Goal: Information Seeking & Learning: Find specific page/section

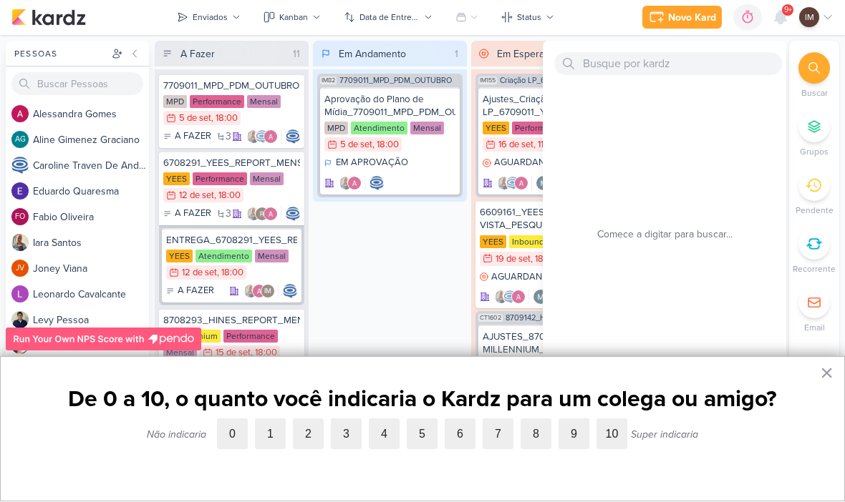
scroll to position [1, 0]
click at [703, 57] on input "text" at bounding box center [668, 64] width 228 height 23
click at [592, 70] on input "text" at bounding box center [668, 64] width 228 height 23
paste input "7409121_MPD_MOST_DESDOBRAMENTO_CRIATIVOS"
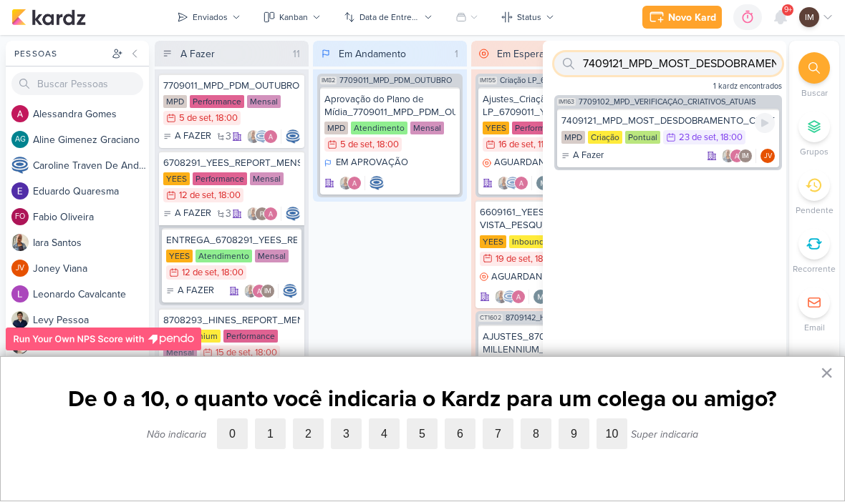
type input "7409121_MPD_MOST_DESDOBRAMENTO_CRIATIVOS"
click at [647, 166] on div "7409121_MPD_MOST_DESDOBRAMENTO_CRIATIVOS MPD Criação Pontual 23/9 [DATE] 18:00 …" at bounding box center [668, 139] width 222 height 59
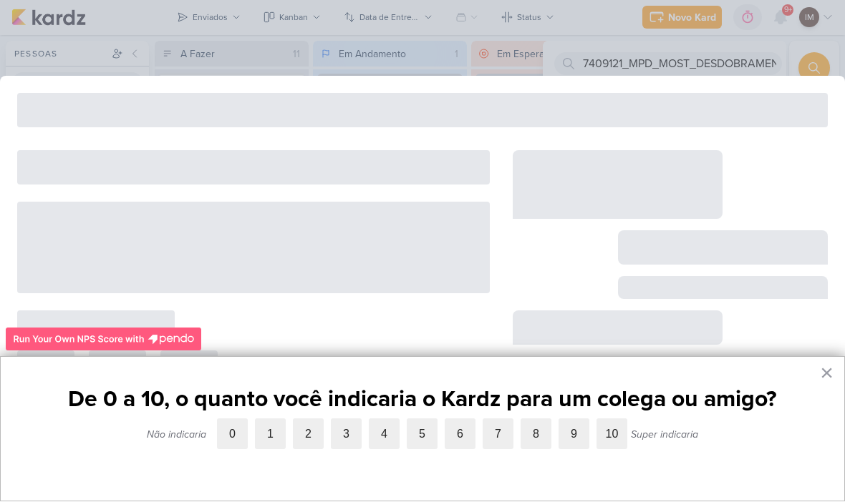
click at [658, 160] on div at bounding box center [617, 185] width 210 height 69
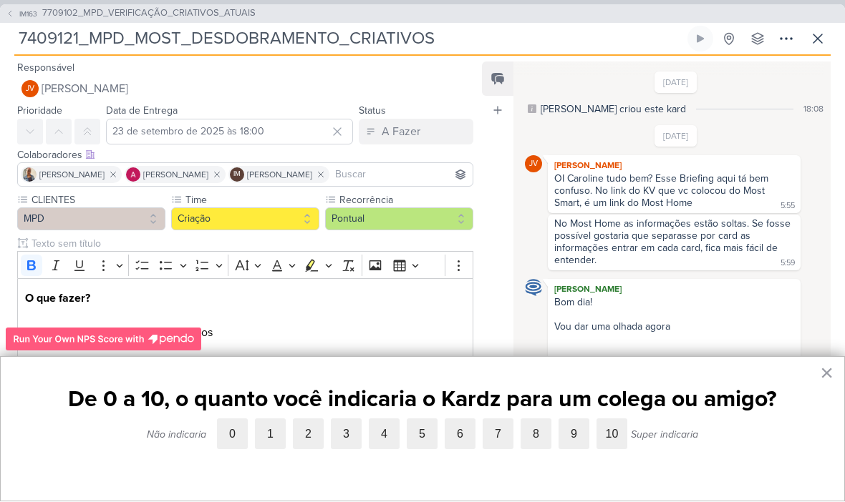
scroll to position [532, 0]
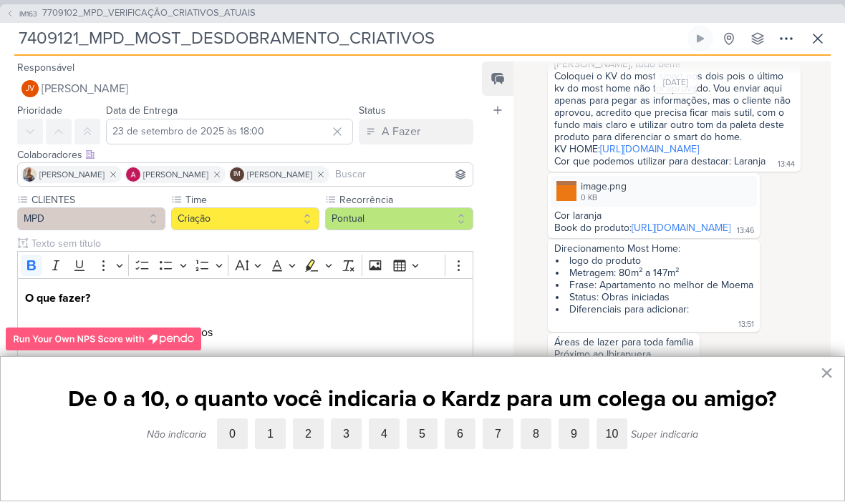
click at [610, 424] on label "10" at bounding box center [611, 434] width 31 height 31
click at [596, 419] on input "10" at bounding box center [596, 419] width 0 height 0
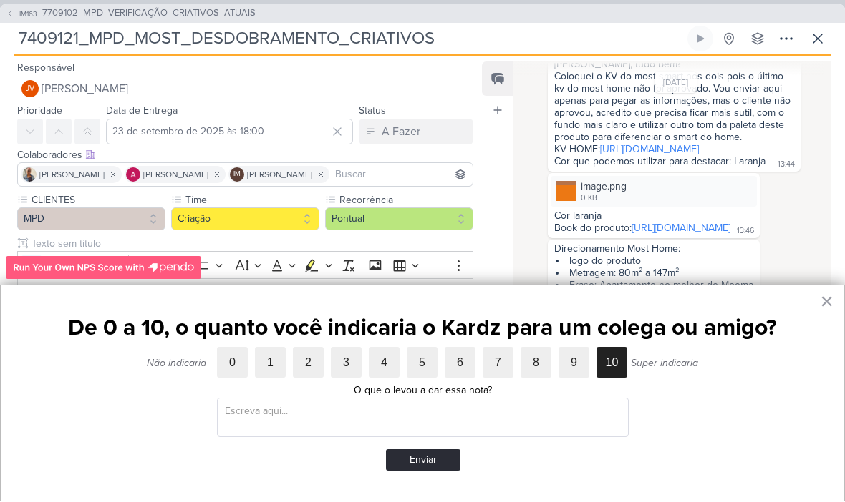
click at [436, 453] on button "Enviar" at bounding box center [423, 460] width 74 height 21
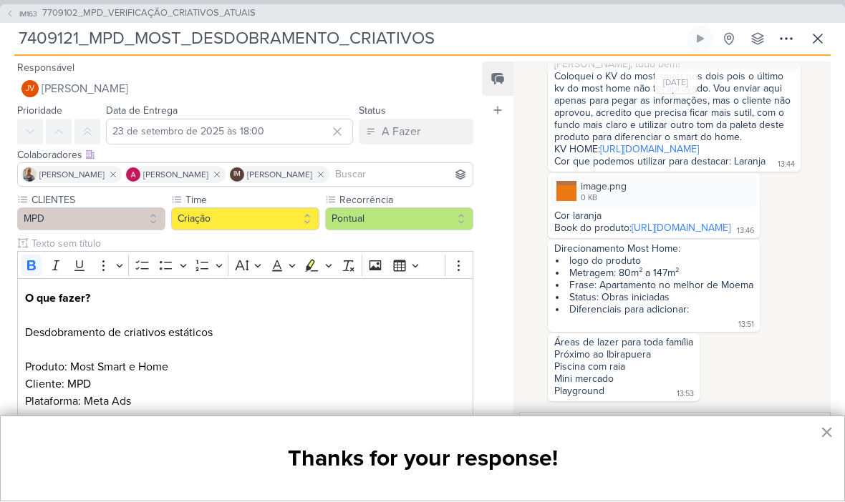
click at [6, 18] on button "IM163 7709102_MPD_VERIFICAÇÃO_CRIATIVOS_ATUAIS" at bounding box center [131, 14] width 250 height 14
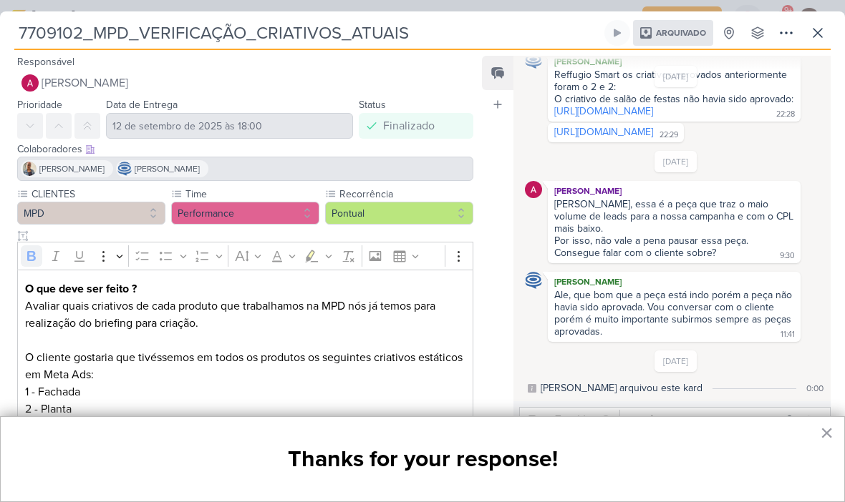
scroll to position [688, 0]
click at [821, 29] on icon at bounding box center [817, 33] width 9 height 9
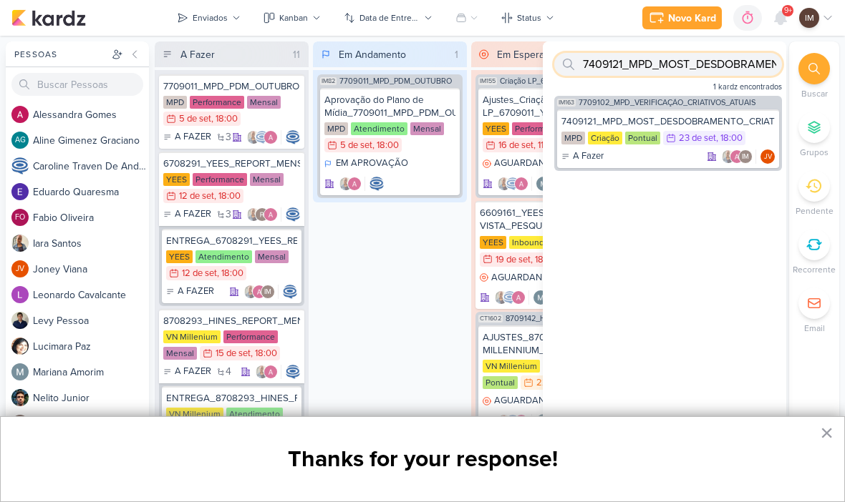
click at [731, 60] on input "7409121_MPD_MOST_DESDOBRAMENTO_CRIATIVOS" at bounding box center [668, 64] width 228 height 23
click at [736, 61] on input "7409121_MPD_MOST_DESDOBRAMENTO_CRIATIVOS" at bounding box center [668, 64] width 228 height 23
click at [739, 61] on input "7409121_MPD_MOST_DESDOBRAMENTO_CRIATIVOS" at bounding box center [668, 64] width 228 height 23
click at [662, 64] on input "7409121_MPD_MOST_DESDOBRAMENTO_CRIATIVOS" at bounding box center [668, 64] width 228 height 23
click at [663, 70] on input "7409121_MPD_MOST_DESDOBRAMENTO_CRIATIVOS" at bounding box center [668, 64] width 228 height 23
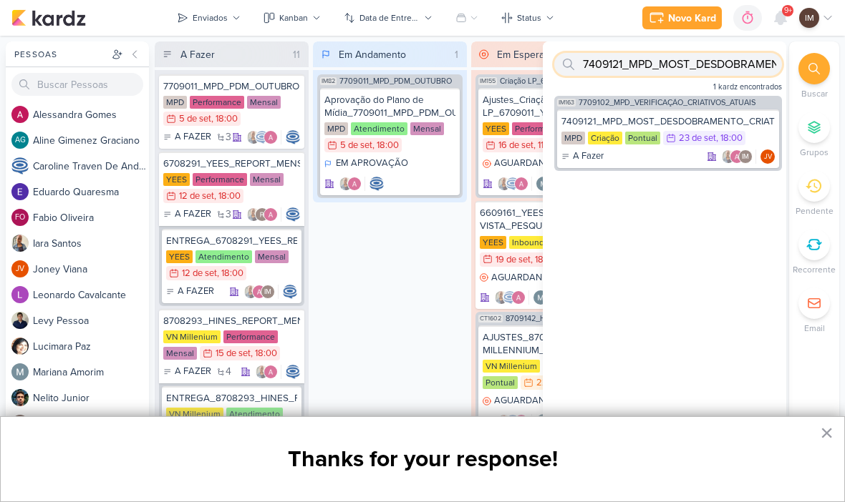
click at [661, 73] on input "7409121_MPD_MOST_DESDOBRAMENTO_CRIATIVOS" at bounding box center [668, 64] width 228 height 23
click at [659, 75] on input "7409121_MPD_MOST_DESDOBRAMENTO_CRIATIVOS" at bounding box center [668, 64] width 228 height 23
click at [628, 75] on input "text" at bounding box center [668, 64] width 228 height 23
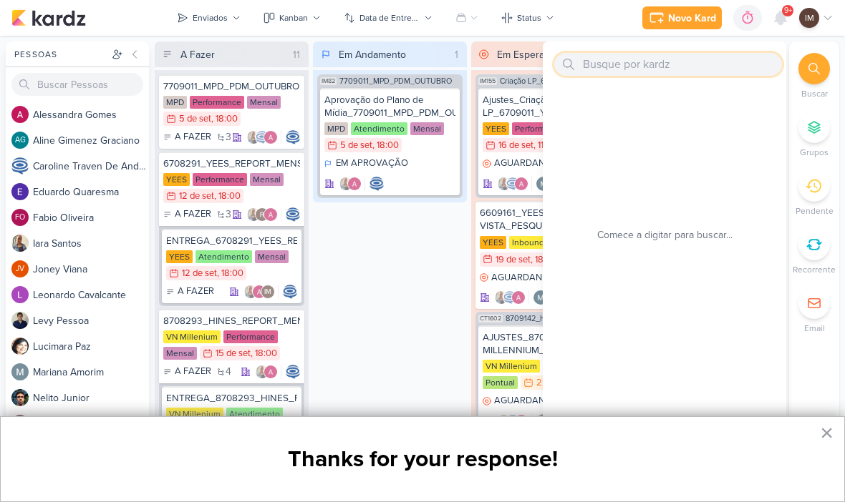
paste input "7409171_MPD_ANDROMEDA_DESDOBRAMENTO_PLANTAS"
type input "7409171_MPD_ANDROMEDA_DESDOBRAMENTO_PLANTAS"
click at [681, 73] on input "7409171_MPD_ANDROMEDA_DESDOBRAMENTO_PLANTAS" at bounding box center [668, 64] width 228 height 23
click at [688, 64] on input "7409171_MPD_ANDROMEDA_DESDOBRAMENTO_PLANTAS" at bounding box center [668, 64] width 228 height 23
click at [677, 75] on input "7409171_MPD_ANDROMEDA_DESDOBRAMENTO_PLANTAS" at bounding box center [668, 64] width 228 height 23
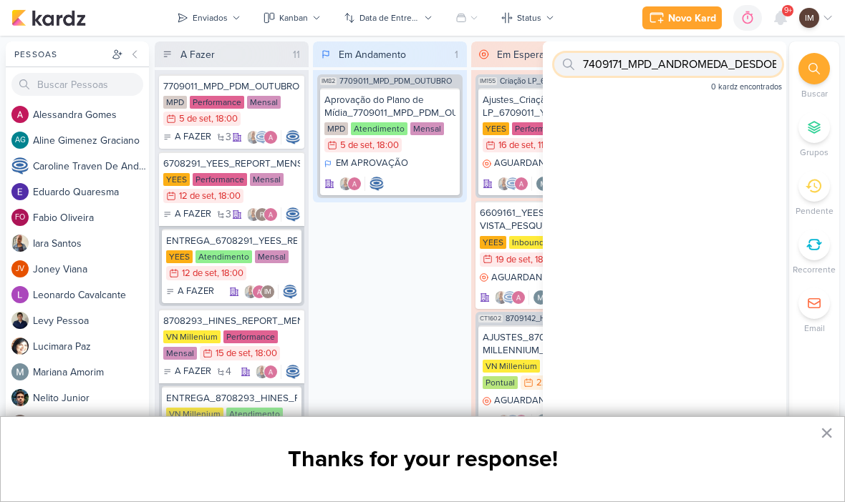
click at [690, 75] on input "7409171_MPD_ANDROMEDA_DESDOBRAMENTO_PLANTAS" at bounding box center [668, 64] width 228 height 23
click at [692, 75] on input "7409171_MPD_ANDROMEDA_DESDOBRAMENTO_PLANTAS" at bounding box center [668, 64] width 228 height 23
click at [681, 73] on input "7409171_MPD_ANDROMEDA_DESDOBRAMENTO_PLANTAS" at bounding box center [668, 64] width 228 height 23
click at [679, 75] on input "7409171_MPD_ANDROMEDA_DESDOBRAMENTO_PLANTAS" at bounding box center [668, 64] width 228 height 23
click at [681, 73] on input "7409171_MPD_ANDROMEDA_DESDOBRAMENTO_PLANTAS" at bounding box center [668, 64] width 228 height 23
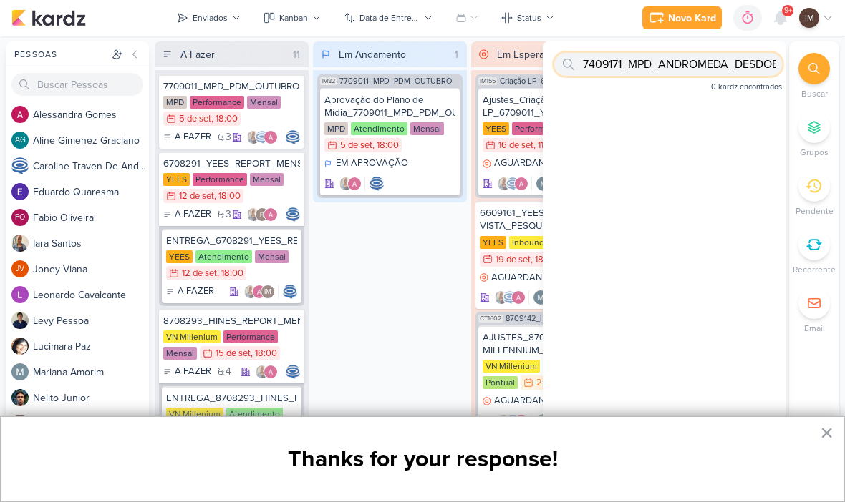
click at [644, 74] on input "7409171_MPD_ANDROMEDA_DESDOBRAMENTO_PLANTAS" at bounding box center [668, 64] width 228 height 23
click at [653, 72] on input "7409171_MPD_ANDROMEDA_DESDOBRAMENTO_PLANTAS" at bounding box center [668, 64] width 228 height 23
click at [650, 75] on input "7409171_MPD_ANDROMEDA_DESDOBRAMENTO_PLANTAS" at bounding box center [668, 64] width 228 height 23
click at [656, 73] on input "7409171_MPD_ANDROMEDA_DESDOBRAMENTO_PLANTAS" at bounding box center [668, 64] width 228 height 23
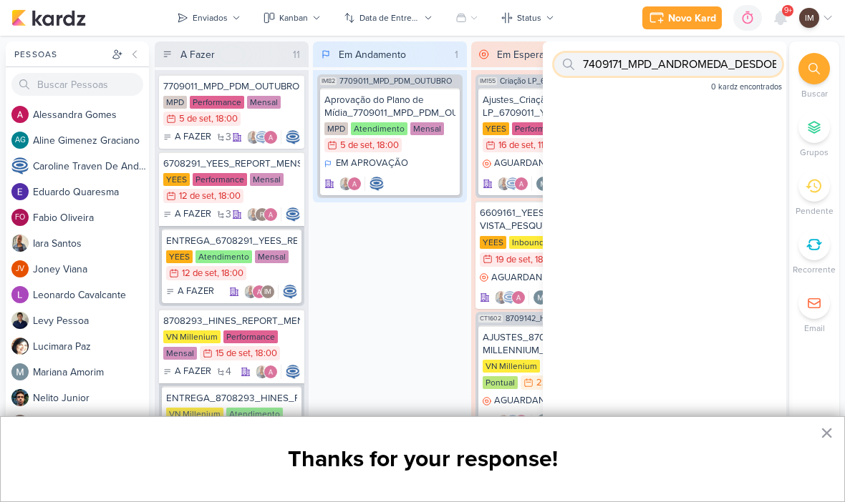
click at [653, 74] on input "7409171_MPD_ANDROMEDA_DESDOBRAMENTO_PLANTAS" at bounding box center [668, 64] width 228 height 23
click at [656, 73] on input "7409171_MPD_ANDROMEDA_DESDOBRAMENTO_PLANTAS" at bounding box center [668, 64] width 228 height 23
click at [603, 67] on input "text" at bounding box center [668, 64] width 228 height 23
click at [637, 57] on input "text" at bounding box center [668, 64] width 228 height 23
paste input "14709181_MAR INC_AJUSTE_VERBA_SETEMBRO"
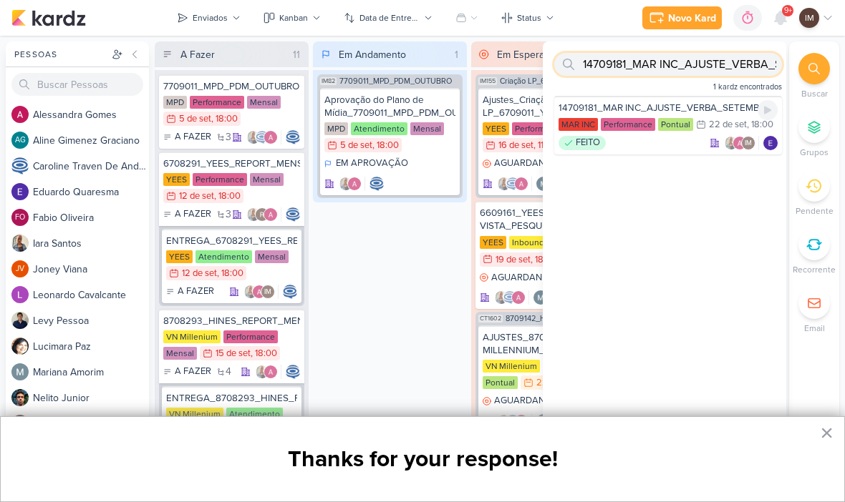
type input "14709181_MAR INC_AJUSTE_VERBA_SETEMBRO"
click at [671, 152] on div "14709181_MAR INC_AJUSTE_VERBA_SETEMBRO MAR INC Performance Pontual 22/9 [DATE] …" at bounding box center [668, 125] width 228 height 59
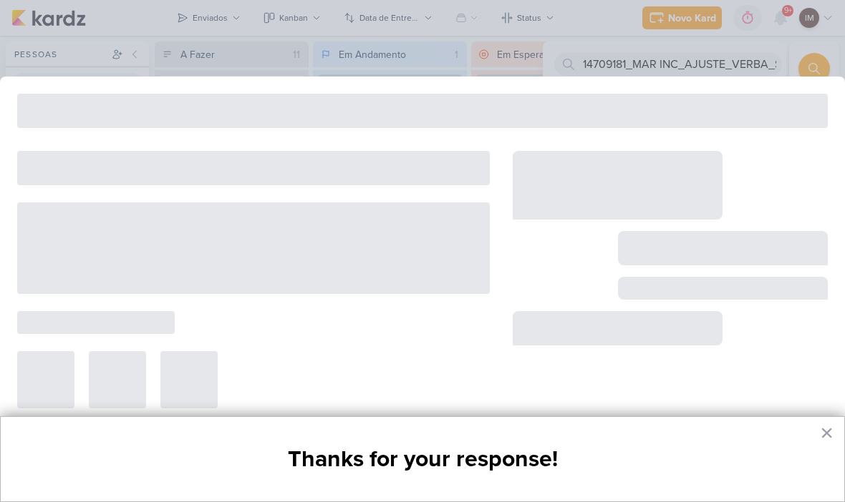
click at [675, 150] on div at bounding box center [422, 251] width 845 height 349
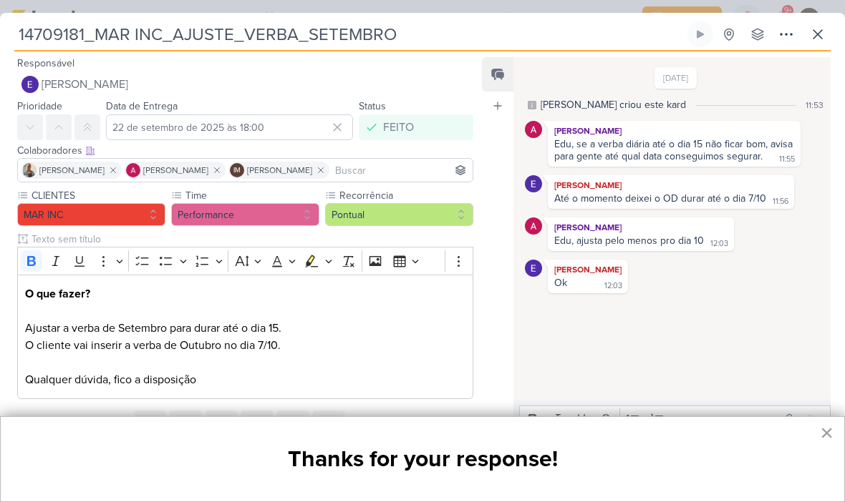
click at [821, 29] on icon at bounding box center [817, 34] width 17 height 17
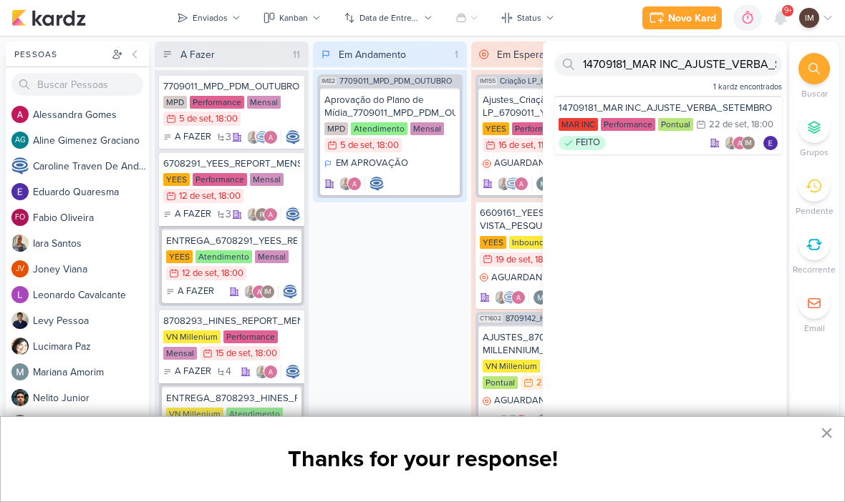
click at [807, 57] on div at bounding box center [813, 68] width 31 height 31
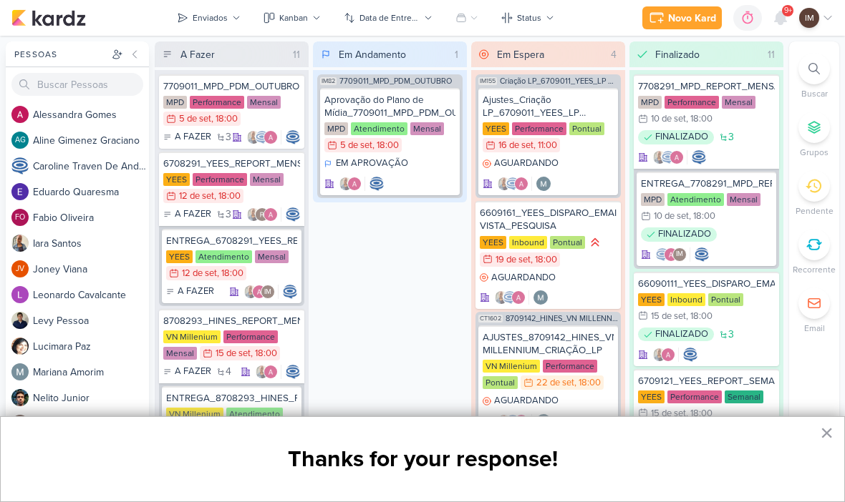
click at [734, 67] on div "Finalizado 11 7708291_MPD_REPORT_MENSAL_AGOSTO MPD Performance Mensal 10/9 [DAT…" at bounding box center [706, 269] width 154 height 455
click at [812, 67] on icon at bounding box center [813, 68] width 11 height 11
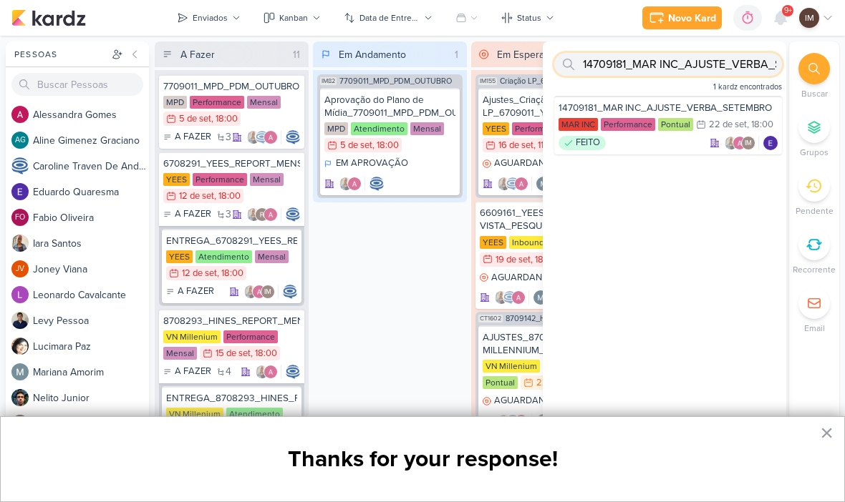
click at [747, 55] on input "14709181_MAR INC_AJUSTE_VERBA_SETEMBRO" at bounding box center [668, 64] width 228 height 23
click at [661, 65] on input "text" at bounding box center [668, 64] width 228 height 23
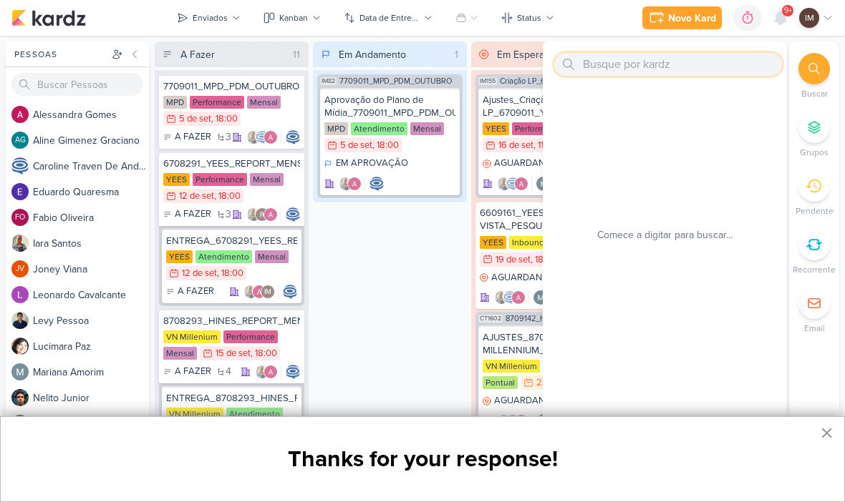
paste input "6709181_YEES_SP II_SUBIR_CRIATIVO_META ADS"
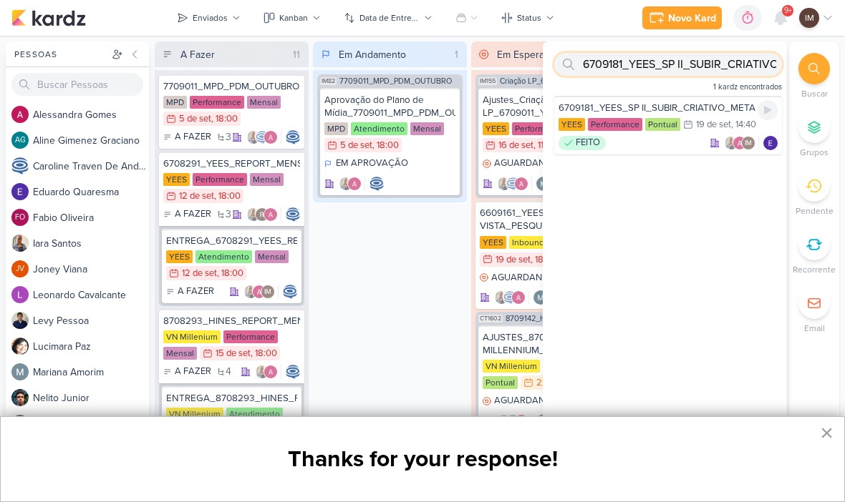
type input "6709181_YEES_SP II_SUBIR_CRIATIVO_META ADS"
click at [679, 141] on div "FEITO IM" at bounding box center [667, 143] width 219 height 14
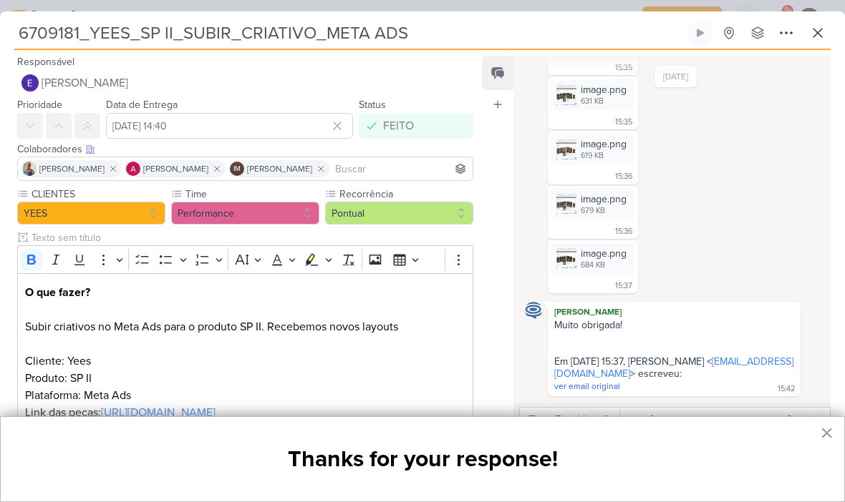
scroll to position [229, 0]
click at [824, 31] on icon at bounding box center [817, 32] width 17 height 17
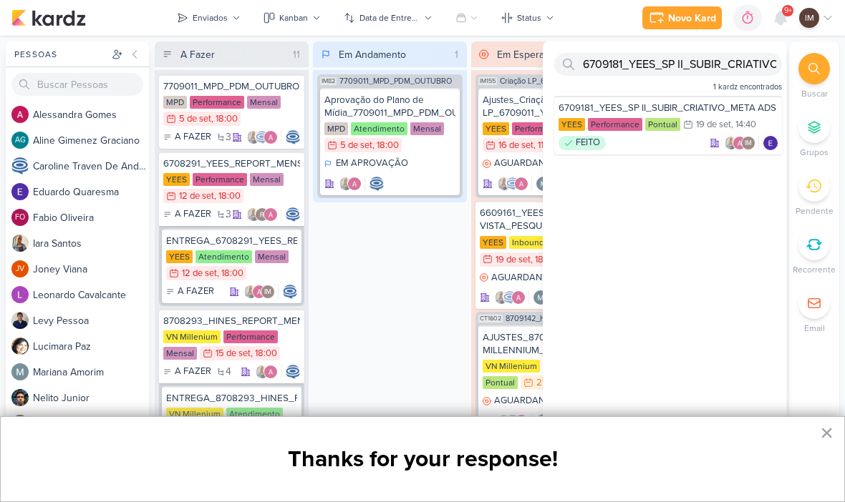
click at [804, 62] on div at bounding box center [813, 68] width 31 height 31
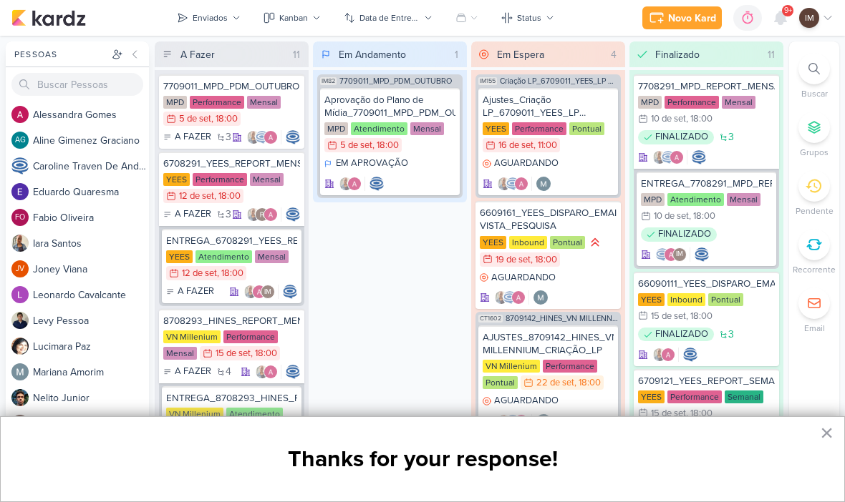
click at [719, 69] on div "Finalizado 11 7708291_MPD_REPORT_MENSAL_AGOSTO MPD Performance Mensal 10/9 [DAT…" at bounding box center [706, 269] width 154 height 455
click at [814, 76] on div at bounding box center [813, 68] width 31 height 31
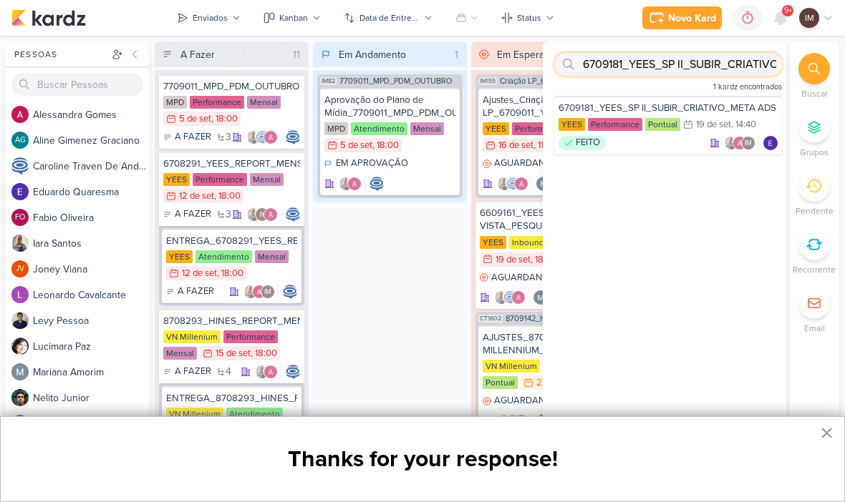
click at [594, 75] on input "6709181_YEES_SP II_SUBIR_CRIATIVO_META ADS" at bounding box center [668, 64] width 228 height 23
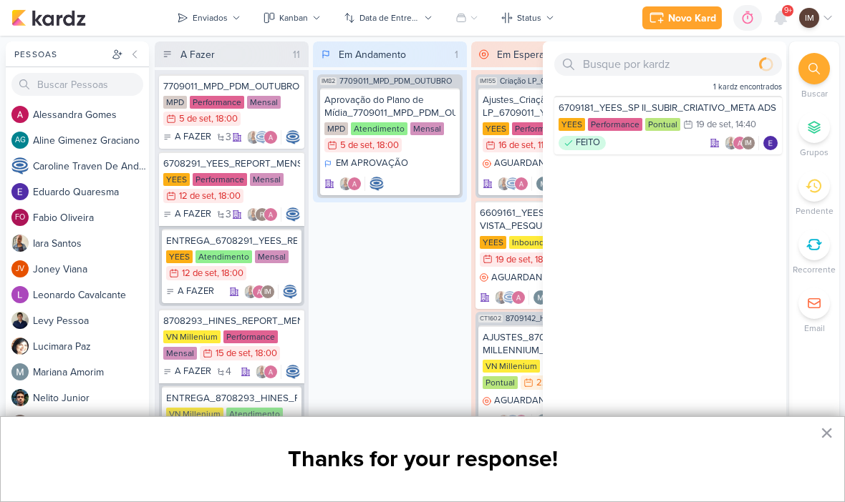
click at [623, 48] on div "1 kardz encontrados" at bounding box center [664, 69] width 243 height 54
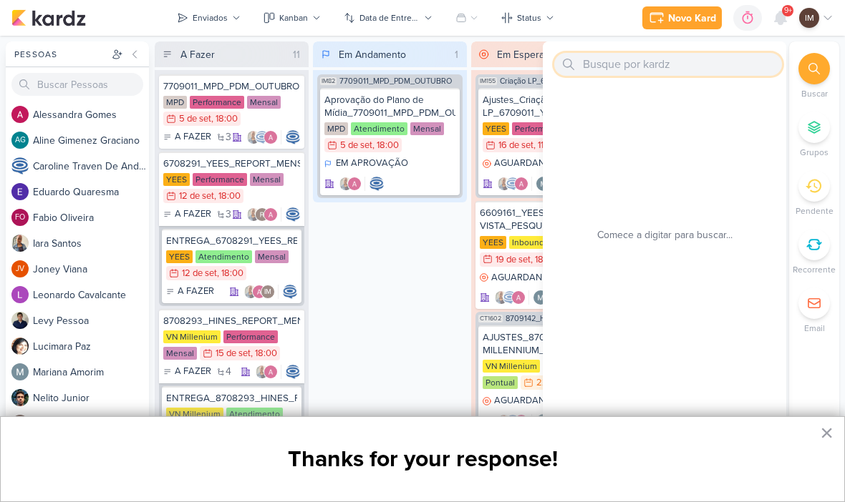
click at [600, 67] on input "text" at bounding box center [668, 64] width 228 height 23
click at [603, 44] on div at bounding box center [664, 63] width 243 height 43
click at [608, 72] on input "text" at bounding box center [668, 64] width 228 height 23
click at [602, 75] on input "text" at bounding box center [668, 64] width 228 height 23
paste input "6709172_YEES_VERIFICAÇÃO_DE_VERBA_SETEMBRO"
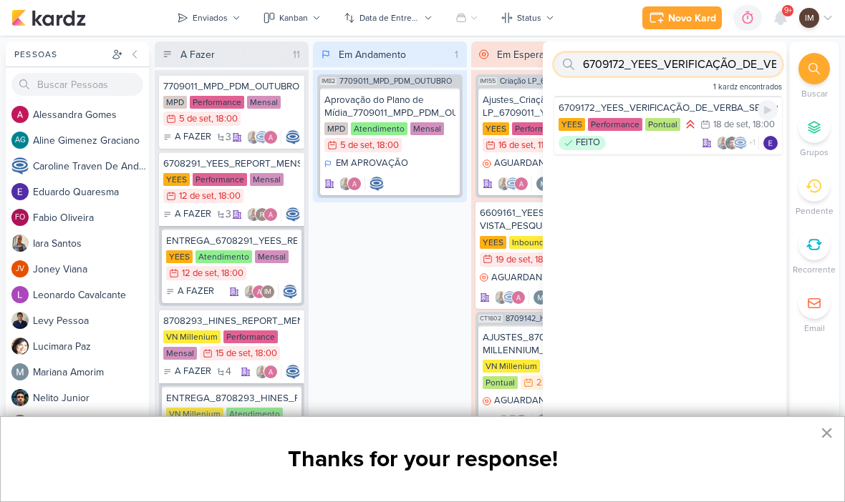
type input "6709172_YEES_VERIFICAÇÃO_DE_VERBA_SETEMBRO"
click at [663, 145] on div "FEITO +1" at bounding box center [667, 143] width 219 height 14
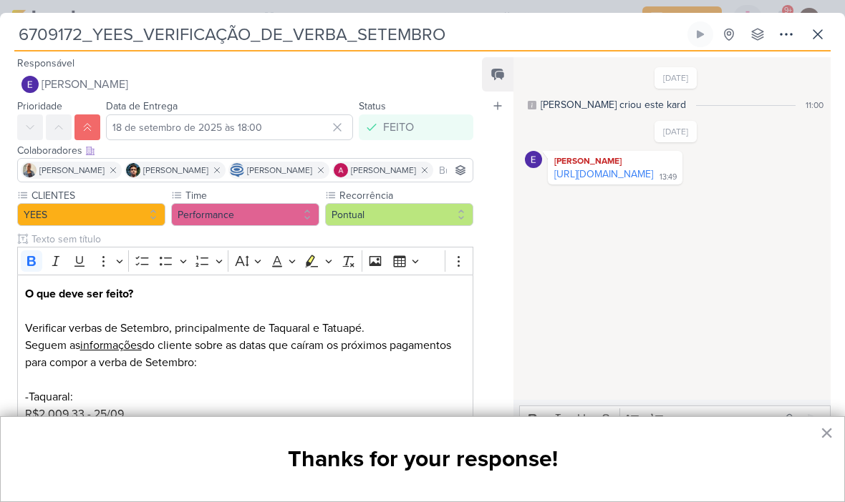
click at [813, 34] on icon at bounding box center [817, 34] width 17 height 17
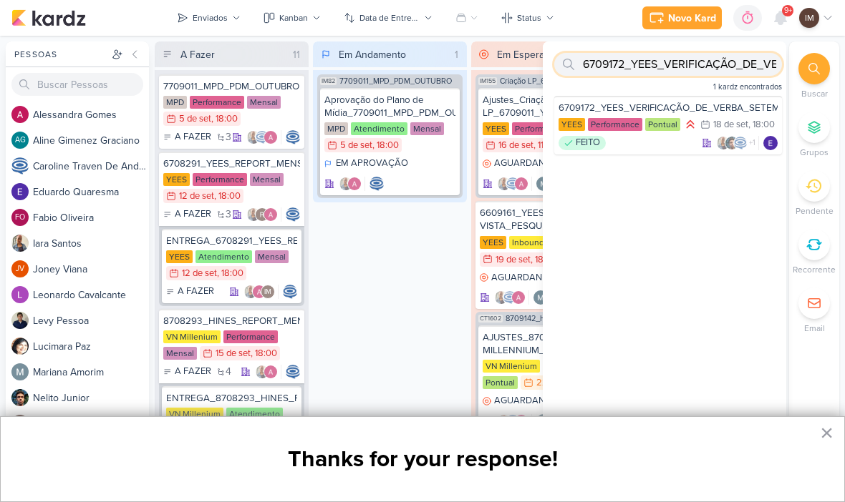
click at [732, 64] on input "6709172_YEES_VERIFICAÇÃO_DE_VERBA_SETEMBRO" at bounding box center [668, 64] width 228 height 23
click at [739, 66] on input "6709172_YEES_VERIFICAÇÃO_DE_VERBA_SETEMBRO" at bounding box center [668, 64] width 228 height 23
click at [739, 68] on input "6709172_YEES_VERIFICAÇÃO_DE_VERBA_SETEMBRO" at bounding box center [668, 64] width 228 height 23
click at [743, 66] on input "6709172_YEES_VERIFICAÇÃO_DE_VERBA_SETEMBRO" at bounding box center [668, 64] width 228 height 23
click at [583, 69] on input "text" at bounding box center [668, 64] width 228 height 23
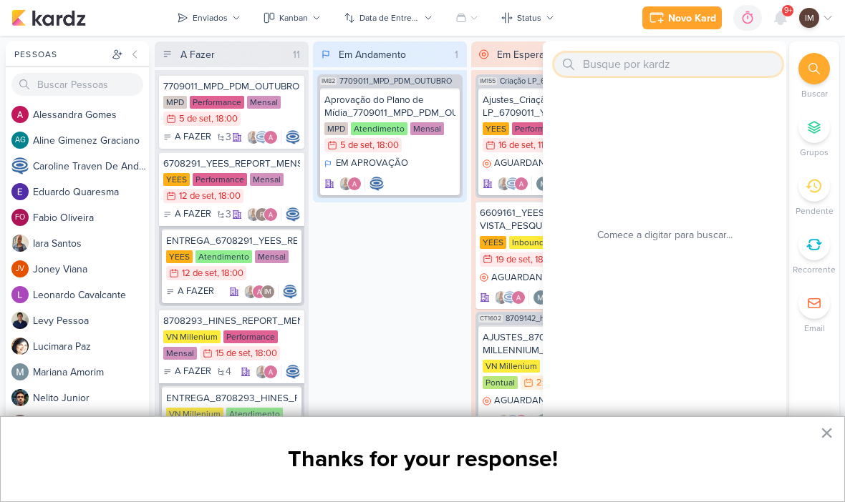
paste input "8709151_HINES_VN MILLENNIUM_LEVANTAMENTO_CRIATIVOS_ATIVOS"
type input "8709151_HINES_VN MILLENNIUM_LEVANTAMENTO_CRIATIVOS_ATIVOS"
click at [668, 66] on input "8709151_HINES_VN MILLENNIUM_LEVANTAMENTO_CRIATIVOS_ATIVOS" at bounding box center [668, 64] width 228 height 23
click at [666, 62] on input "8709151_HINES_VN MILLENNIUM_LEVANTAMENTO_CRIATIVOS_ATIVOS" at bounding box center [668, 64] width 228 height 23
click at [668, 60] on input "8709151_HINES_VN MILLENNIUM_LEVANTAMENTO_CRIATIVOS_ATIVOS" at bounding box center [668, 64] width 228 height 23
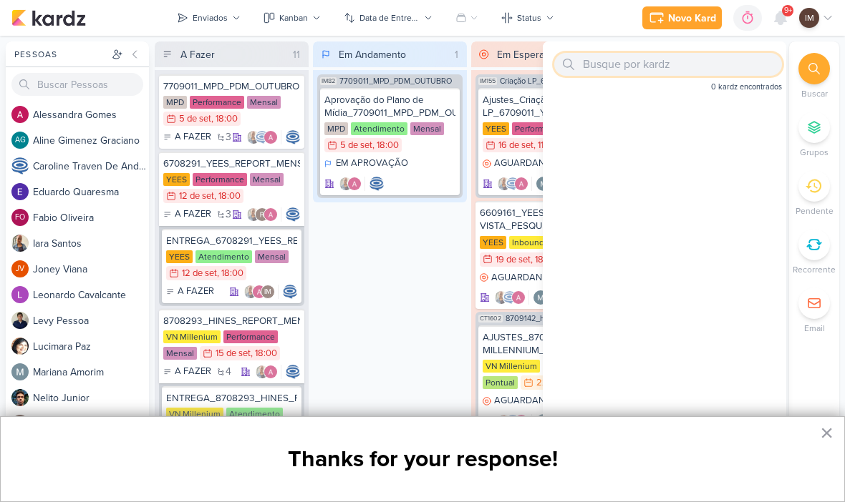
click at [600, 56] on input "text" at bounding box center [668, 64] width 228 height 23
paste input "8709142_HINES_VN MILLENNIUM_CRIAÇÃO_LP"
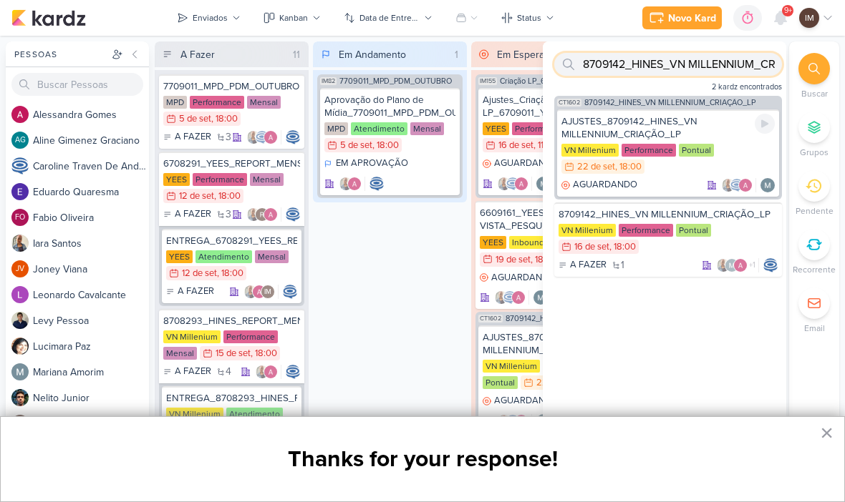
type input "8709142_HINES_VN MILLENNIUM_CRIAÇÃO_LP"
click at [706, 110] on div "AJUSTES_8709142_HINES_VN MILLENNIUM_CRIAÇÃO_LP VN Millenium Performance Pontual…" at bounding box center [668, 153] width 222 height 87
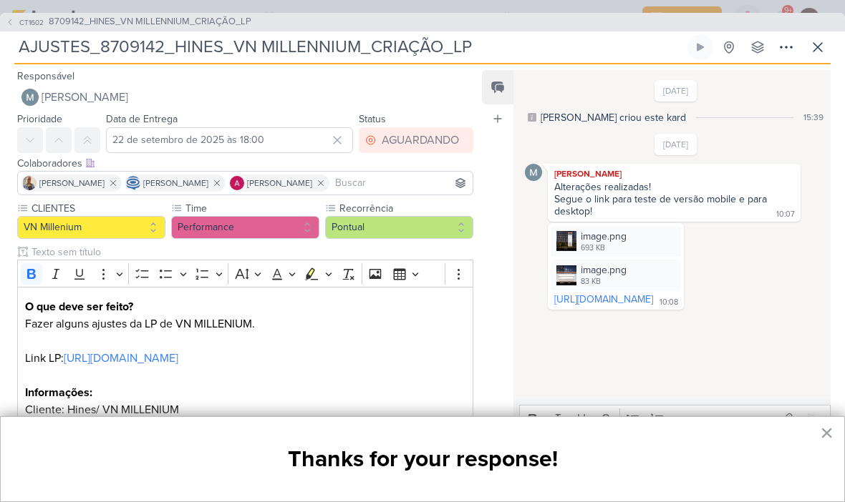
click at [816, 48] on icon at bounding box center [817, 47] width 9 height 9
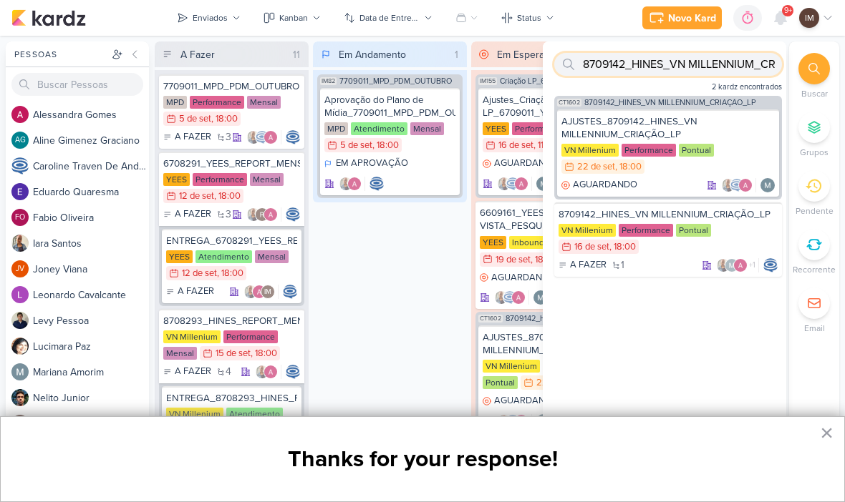
click at [719, 72] on input "8709142_HINES_VN MILLENNIUM_CRIAÇÃO_LP" at bounding box center [668, 64] width 228 height 23
click at [722, 69] on input "8709142_HINES_VN MILLENNIUM_CRIAÇÃO_LP" at bounding box center [668, 64] width 228 height 23
click at [718, 69] on input "8709142_HINES_VN MILLENNIUM_CRIAÇÃO_LP" at bounding box center [668, 64] width 228 height 23
click at [610, 60] on input "text" at bounding box center [668, 64] width 228 height 23
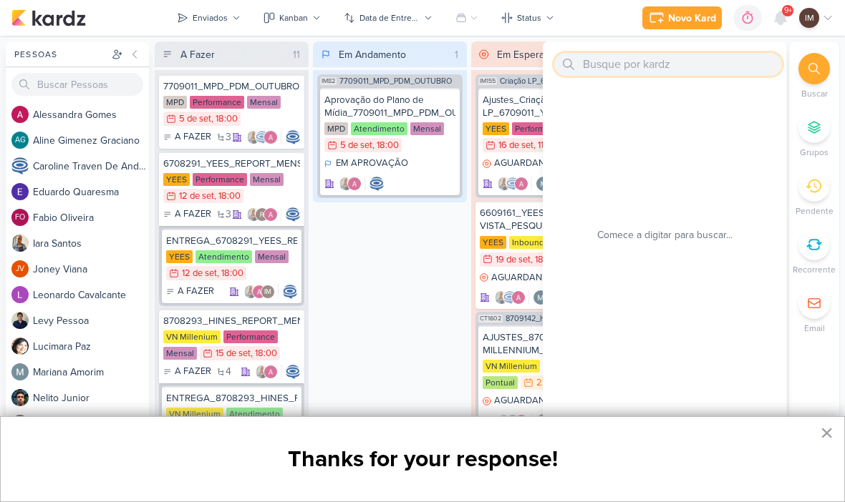
paste input "8709141_HINES_VN MILLENNIUM_GERAÇÃO_BOLETO_VERBA_OUTUBRO"
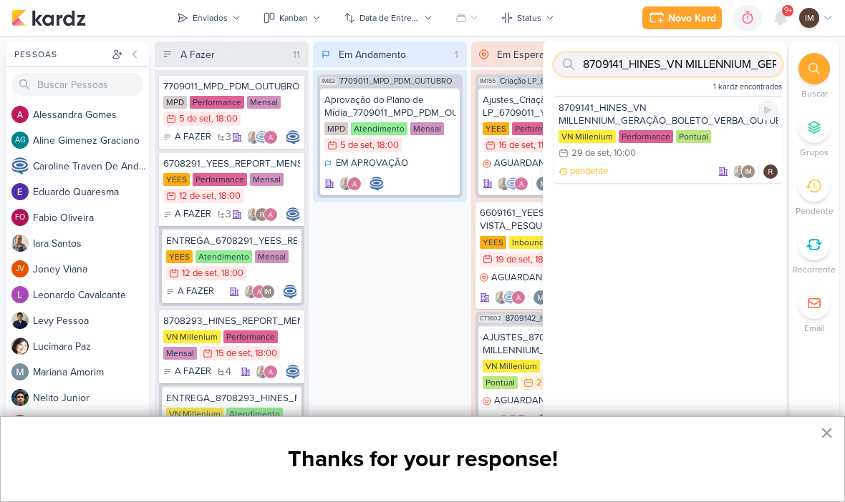
type input "8709141_HINES_VN MILLENNIUM_GERAÇÃO_BOLETO_VERBA_OUTUBRO"
click at [668, 162] on div "8709141_HINES_VN MILLENNIUM_GERAÇÃO_BOLETO_VERBA_OUTUBRO VN Millenium Performan…" at bounding box center [668, 139] width 228 height 87
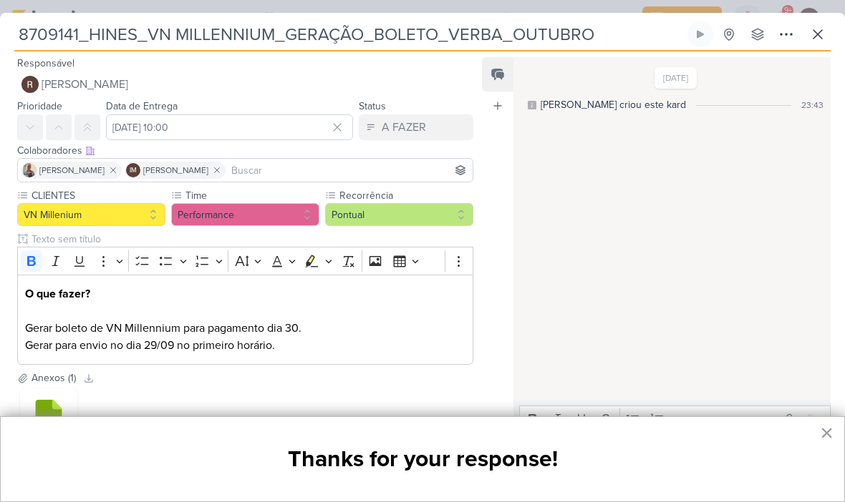
click at [815, 44] on button at bounding box center [817, 34] width 26 height 26
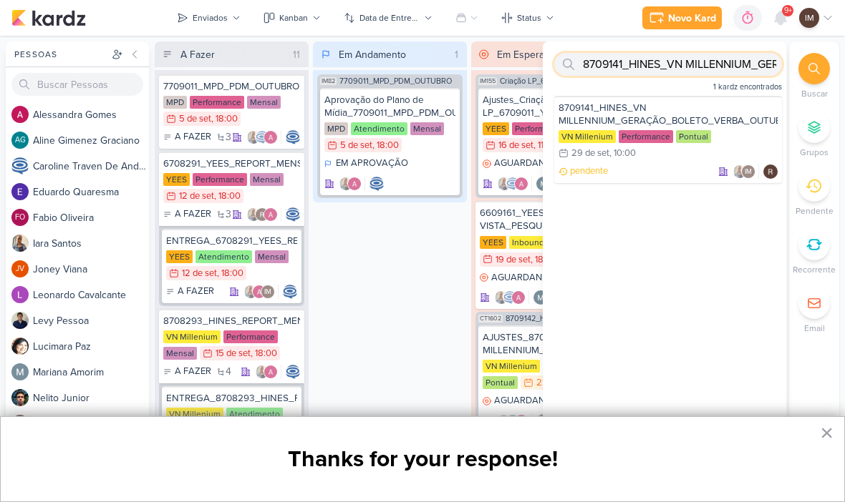
click at [714, 69] on input "8709141_HINES_VN MILLENNIUM_GERAÇÃO_BOLETO_VERBA_OUTUBRO" at bounding box center [668, 64] width 228 height 23
click at [719, 64] on input "8709141_HINES_VN MILLENNIUM_GERAÇÃO_BOLETO_VERBA_OUTUBRO" at bounding box center [668, 64] width 228 height 23
click at [719, 63] on input "8709141_HINES_VN MILLENNIUM_GERAÇÃO_BOLETO_VERBA_OUTUBRO" at bounding box center [668, 64] width 228 height 23
click at [591, 67] on input "text" at bounding box center [668, 64] width 228 height 23
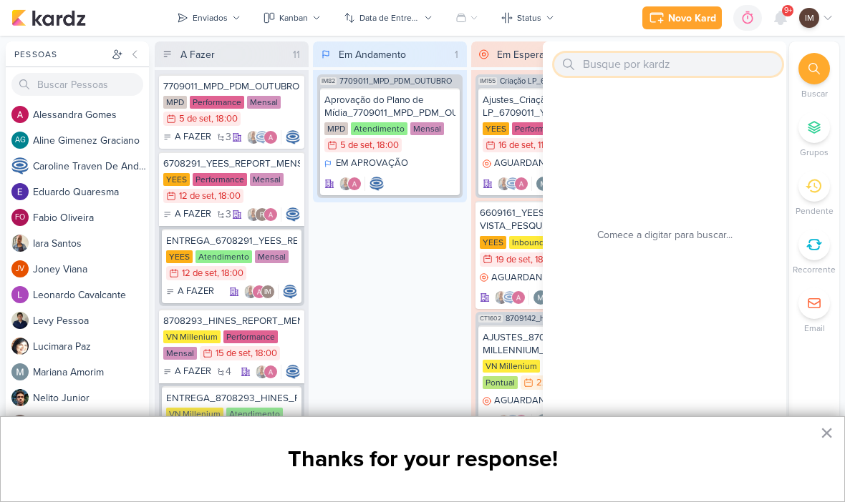
click at [603, 58] on input "text" at bounding box center [668, 64] width 228 height 23
paste input "7409123_MPD_FLORÁ_DESDOBRAMENTO_CRIATIVOS"
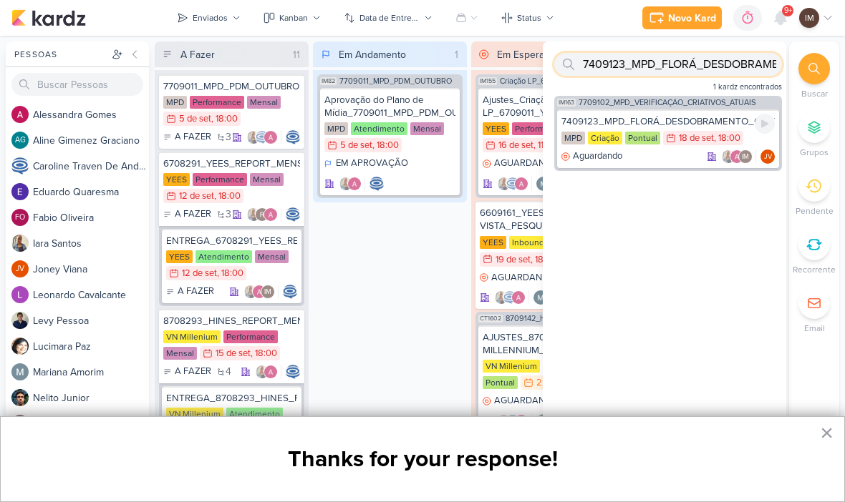
type input "7409123_MPD_FLORÁ_DESDOBRAMENTO_CRIATIVOS"
click at [669, 167] on div "7409123_MPD_FLORÁ_DESDOBRAMENTO_CRIATIVOS MPD Criação Pontual 18/9 [DATE] 18:00…" at bounding box center [668, 139] width 222 height 59
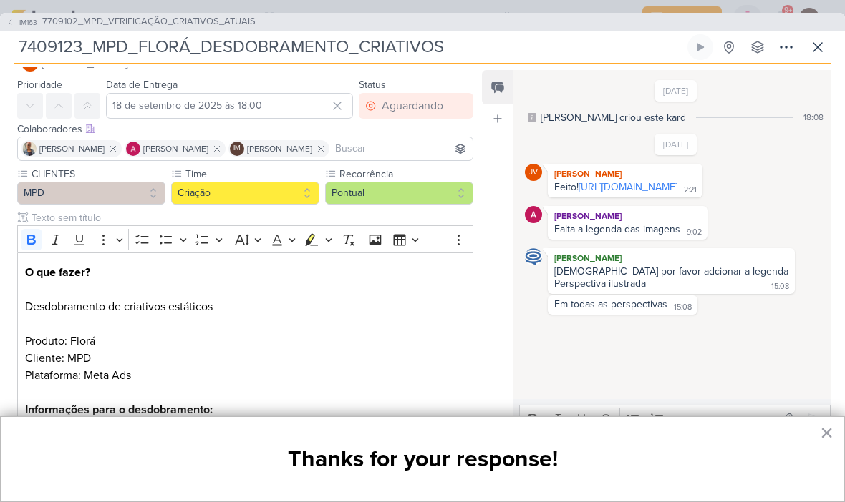
scroll to position [0, 0]
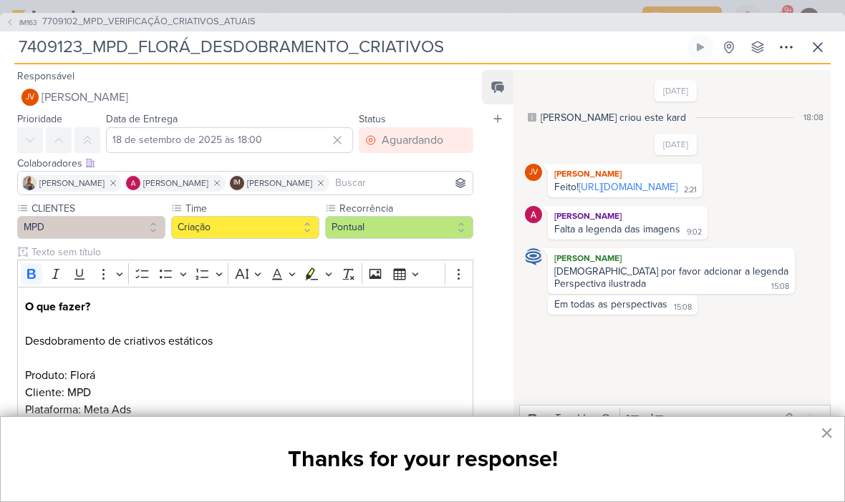
click at [822, 53] on icon at bounding box center [817, 47] width 17 height 17
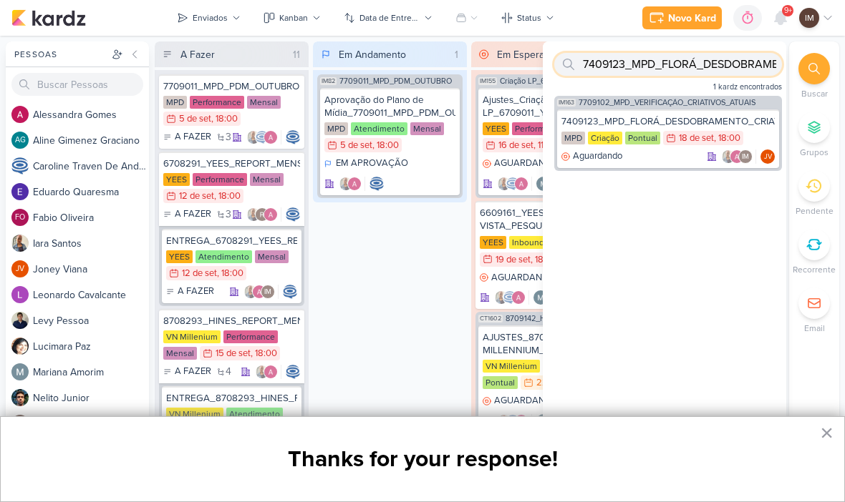
click at [754, 59] on input "7409123_MPD_FLORÁ_DESDOBRAMENTO_CRIATIVOS" at bounding box center [668, 64] width 228 height 23
click at [734, 54] on input "7409123_MPD_FLORÁ_DESDOBRAMENTO_CRIATIVOS" at bounding box center [668, 64] width 228 height 23
click at [729, 58] on input "7409123_MPD_FLORÁ_DESDOBRAMENTO_CRIATIVOS" at bounding box center [668, 64] width 228 height 23
click at [729, 57] on input "7409123_MPD_FLORÁ_DESDOBRAMENTO_CRIATIVOS" at bounding box center [668, 64] width 228 height 23
click at [613, 68] on input "text" at bounding box center [668, 64] width 228 height 23
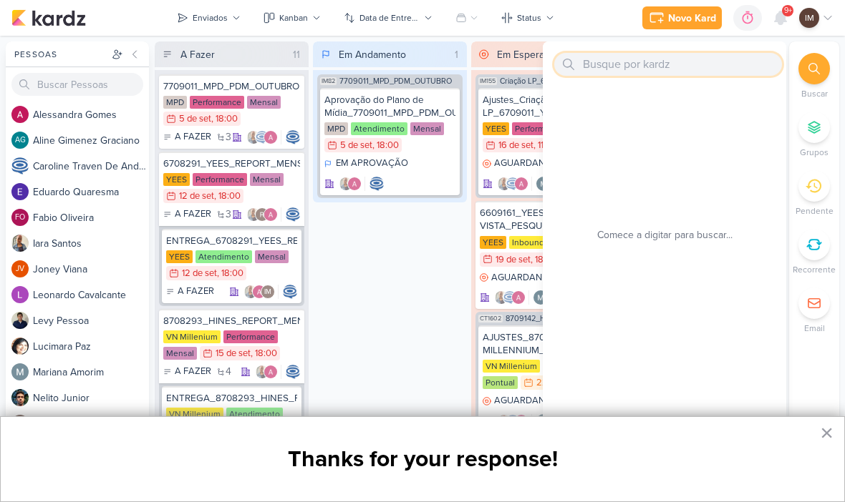
paste input "6708291_YEES_REPORT_MENSAL_AGOSTO"
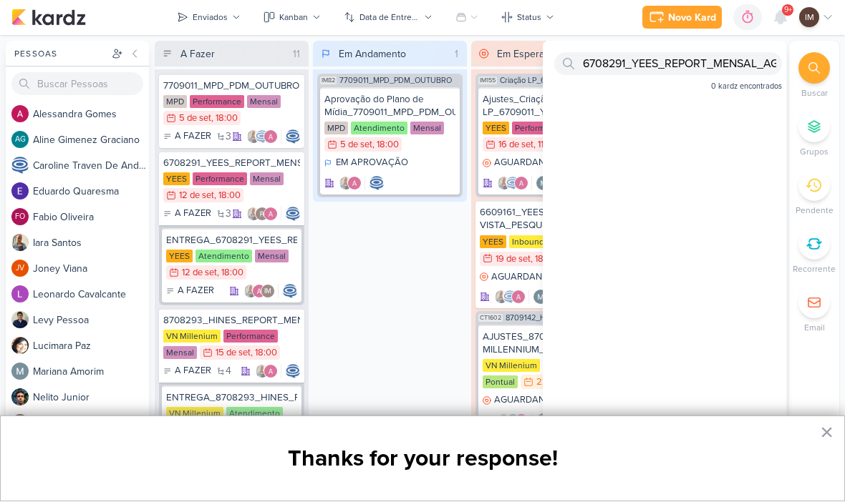
click at [729, 272] on div "6708291_YEES_REPORT_MENSAL_AGOSTOEu 0 kardz encontrados" at bounding box center [664, 269] width 243 height 455
click at [694, 260] on div "6708291_YEES_REPORT_MENSAL_AGOSTOEu 0 kardz encontrados" at bounding box center [664, 269] width 243 height 455
click at [727, 64] on input "6708291_YEES_REPORT_MENSAL_AGOSTOEu" at bounding box center [668, 64] width 228 height 23
click at [732, 57] on input "6708291_YEES_REPORT_MENSAL_AGOSTOEu" at bounding box center [668, 64] width 228 height 23
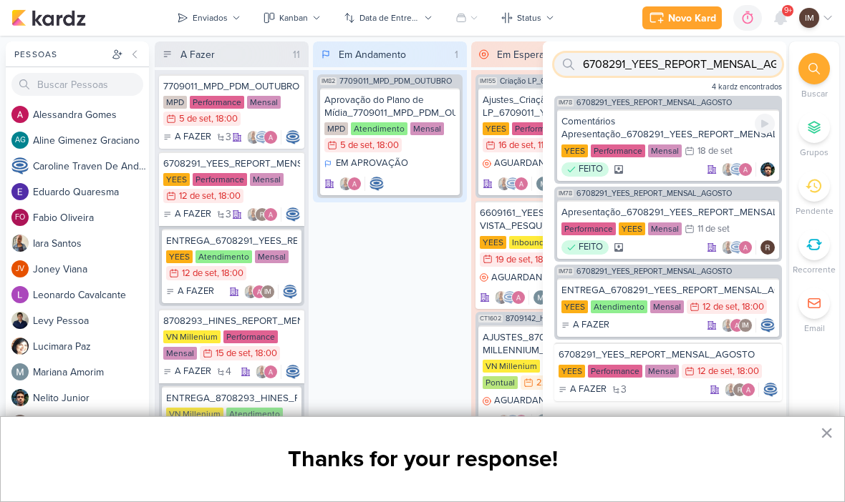
type input "6708291_YEES_REPORT_MENSAL_AGOSTO"
click at [717, 125] on div "Comentários Apresentação_6708291_YEES_REPORT_MENSAL_AGOSTO" at bounding box center [667, 128] width 213 height 26
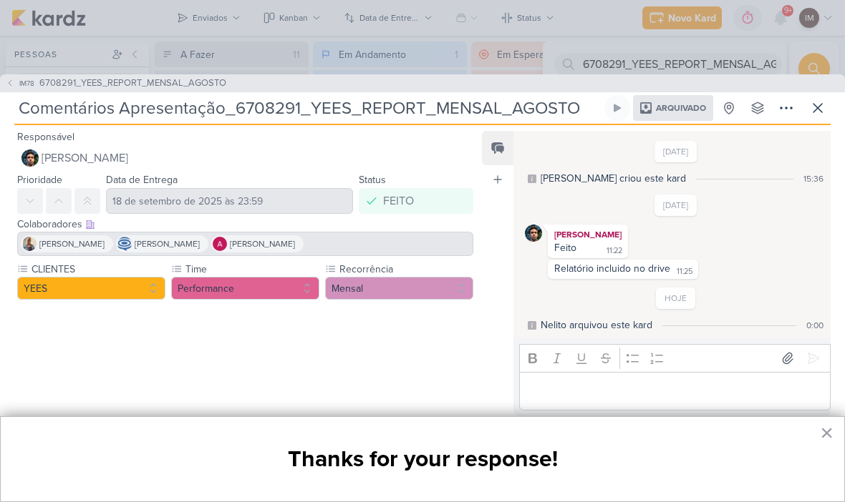
click at [6, 89] on button "IM78 6708291_YEES_REPORT_MENSAL_AGOSTO" at bounding box center [116, 84] width 220 height 14
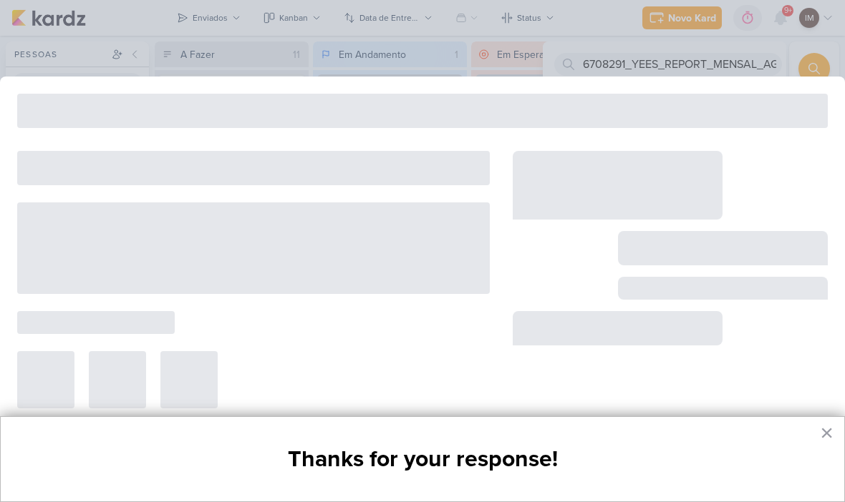
type input "6708291_YEES_REPORT_MENSAL_AGOSTO"
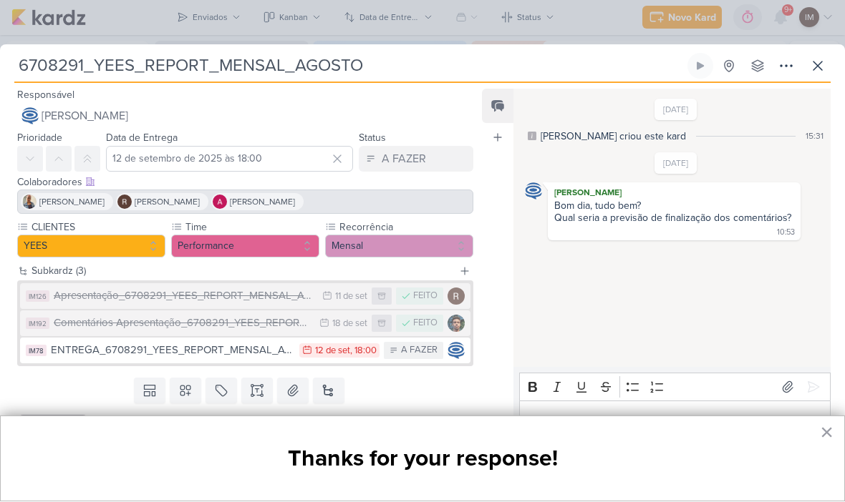
click at [73, 343] on div "ENTREGA_6708291_YEES_REPORT_MENSAL_AGOSTO" at bounding box center [171, 351] width 241 height 16
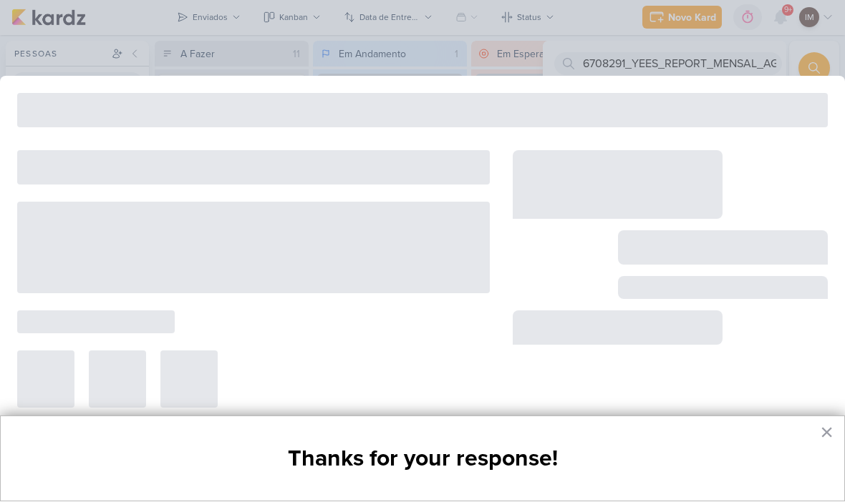
type input "ENTREGA_6708291_YEES_REPORT_MENSAL_AGOSTO"
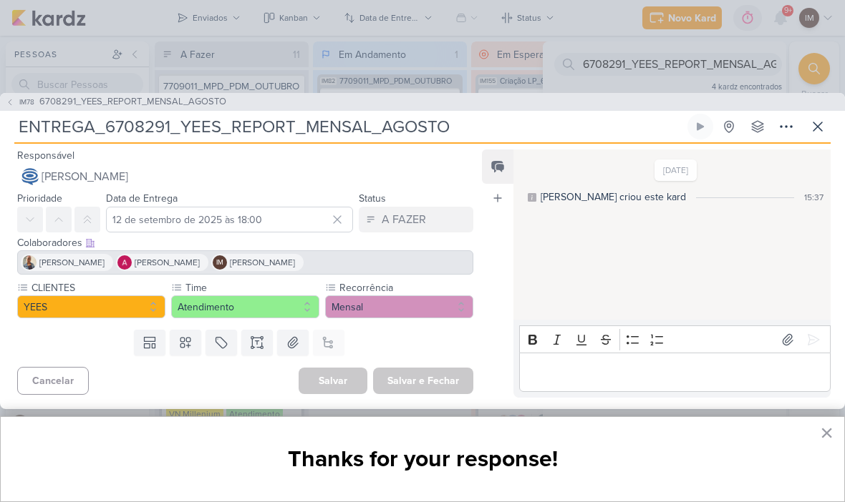
click at [822, 133] on icon at bounding box center [817, 126] width 17 height 17
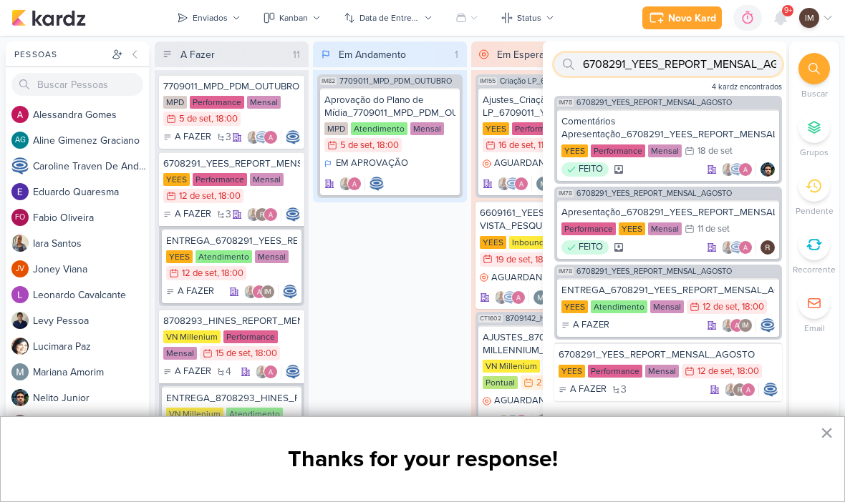
click at [742, 57] on input "6708291_YEES_REPORT_MENSAL_AGOSTO" at bounding box center [668, 64] width 228 height 23
click at [739, 63] on input "6708291_YEES_REPORT_MENSAL_AGOSTO" at bounding box center [668, 64] width 228 height 23
click at [738, 68] on input "6708291_YEES_REPORT_MENSAL_AGOSTO" at bounding box center [668, 64] width 228 height 23
click at [705, 73] on input "6708291_YEES_REPORT_MENSAL_AGOSTO" at bounding box center [668, 64] width 228 height 23
click at [705, 71] on input "6708291_YEES_REPORT_MENSAL_AGOSTO" at bounding box center [668, 64] width 228 height 23
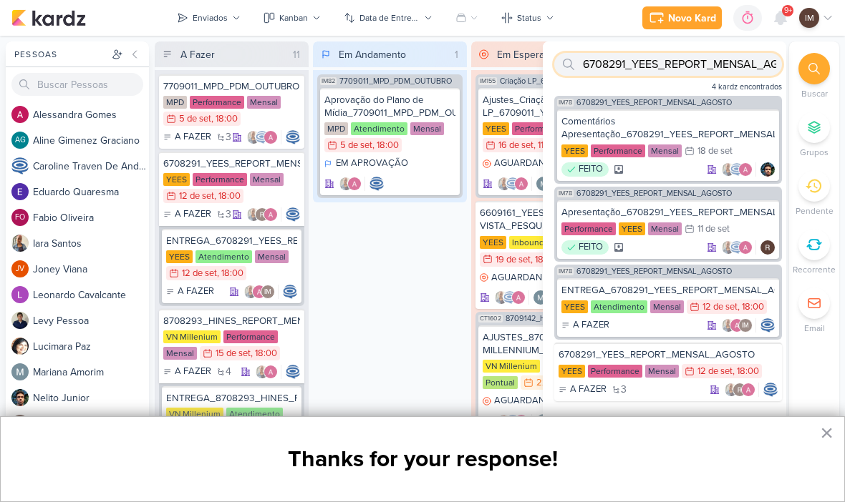
click at [706, 72] on input "6708291_YEES_REPORT_MENSAL_AGOSTO" at bounding box center [668, 64] width 228 height 23
click at [608, 62] on input "text" at bounding box center [668, 64] width 228 height 23
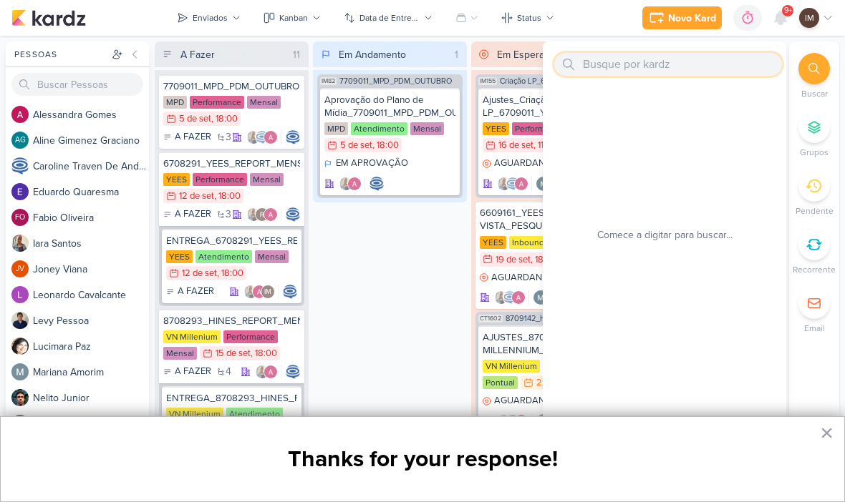
paste input "8708293_HINES_REPORT_MENSAL_AGOSTO"
type input "8708293_HINES_REPORT_MENSAL_AGOSTO"
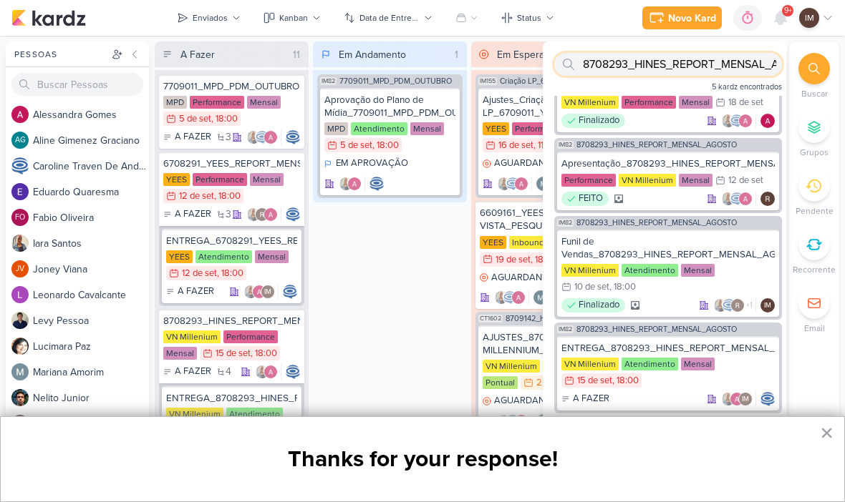
scroll to position [49, 0]
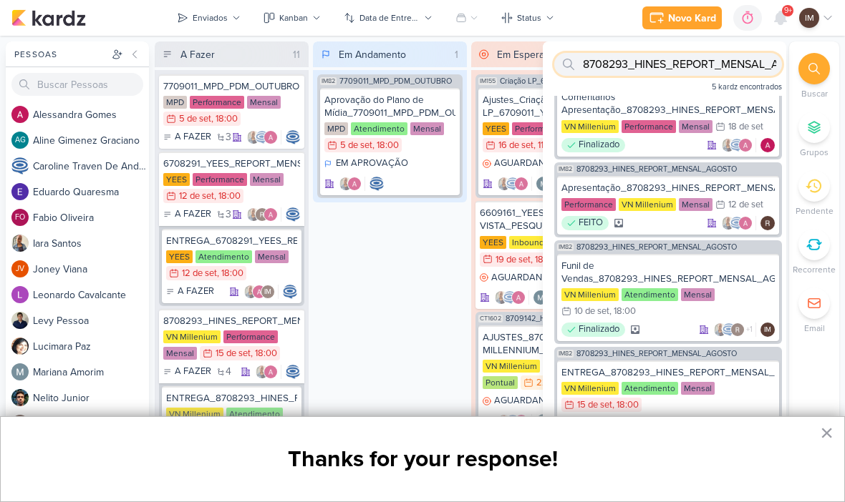
click at [682, 67] on input "8708293_HINES_REPORT_MENSAL_AGOSTO" at bounding box center [668, 64] width 228 height 23
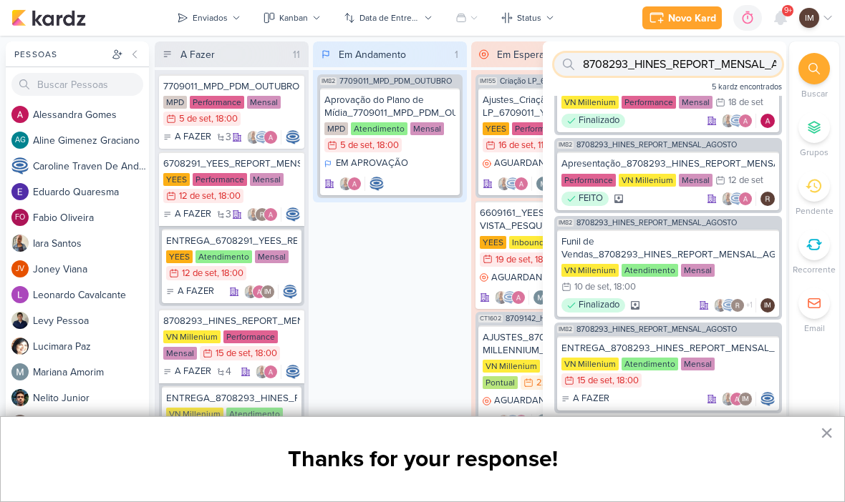
click at [684, 67] on input "8708293_HINES_REPORT_MENSAL_AGOSTO" at bounding box center [668, 64] width 228 height 23
click at [592, 64] on input "text" at bounding box center [668, 64] width 228 height 23
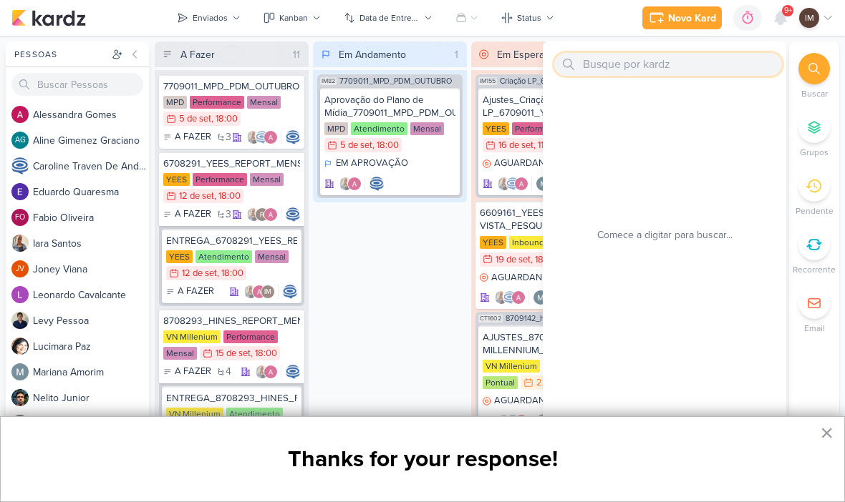
scroll to position [0, 0]
paste input "7708281_MPD_ANDROMEDA_TRAÇAR_NOVAS_ESTRATÉGIAS"
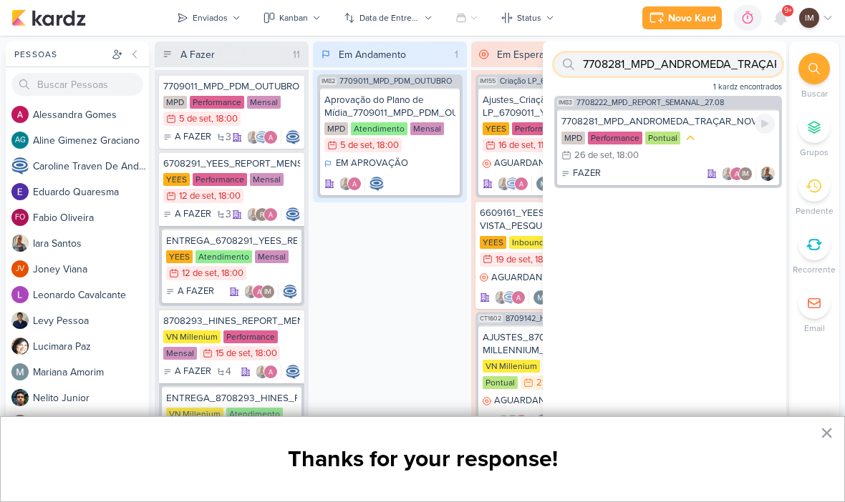
type input "7708281_MPD_ANDROMEDA_TRAÇAR_NOVAS_ESTRATÉGIAS"
click at [682, 165] on div "7708281_MPD_ANDROMEDA_TRAÇAR_NOVAS_ESTRATÉGIAS MPD Performance Pontual 26/9 [DA…" at bounding box center [668, 148] width 222 height 76
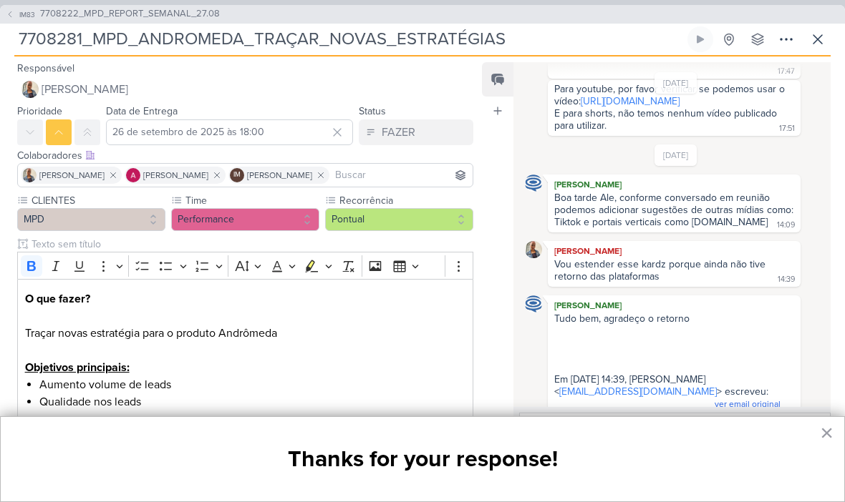
scroll to position [337, 0]
click at [818, 32] on icon at bounding box center [817, 39] width 17 height 17
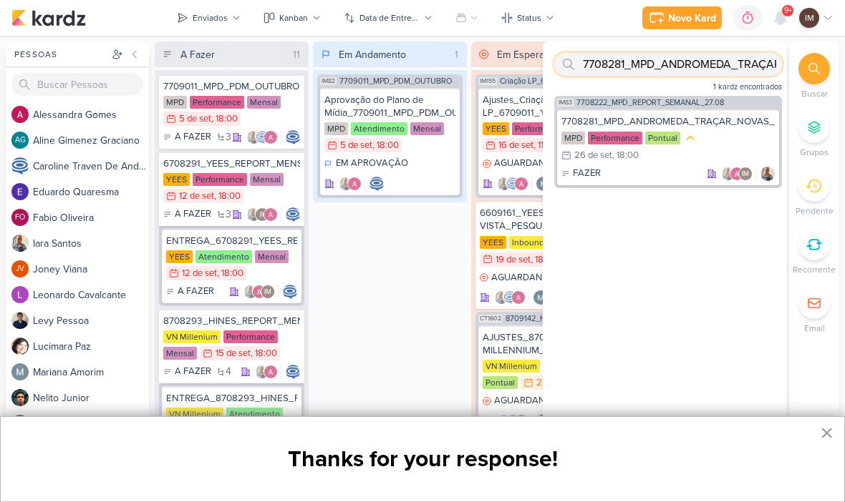
click at [720, 69] on input "7708281_MPD_ANDROMEDA_TRAÇAR_NOVAS_ESTRATÉGIAS" at bounding box center [668, 64] width 228 height 23
click at [714, 71] on input "7708281_MPD_ANDROMEDA_TRAÇAR_NOVAS_ESTRATÉGIAS" at bounding box center [668, 64] width 228 height 23
click at [716, 70] on input "7708281_MPD_ANDROMEDA_TRAÇAR_NOVAS_ESTRATÉGIAS" at bounding box center [668, 64] width 228 height 23
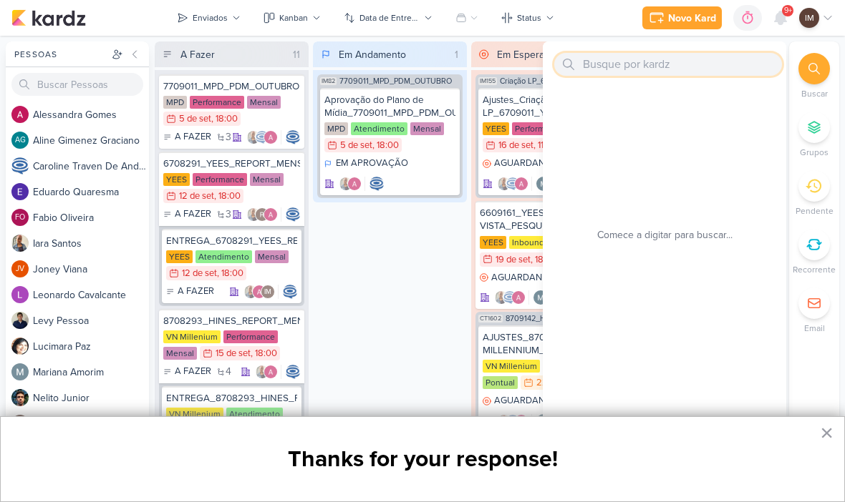
paste input "7708281_MPD_ANDROMEDA_TRAÇAR_NOVAS_ESTRATÉGIAS"
type input "7708281_MPD_ANDROMEDA_TRAÇAR_NOVAS_ESTRATÉGIAS"
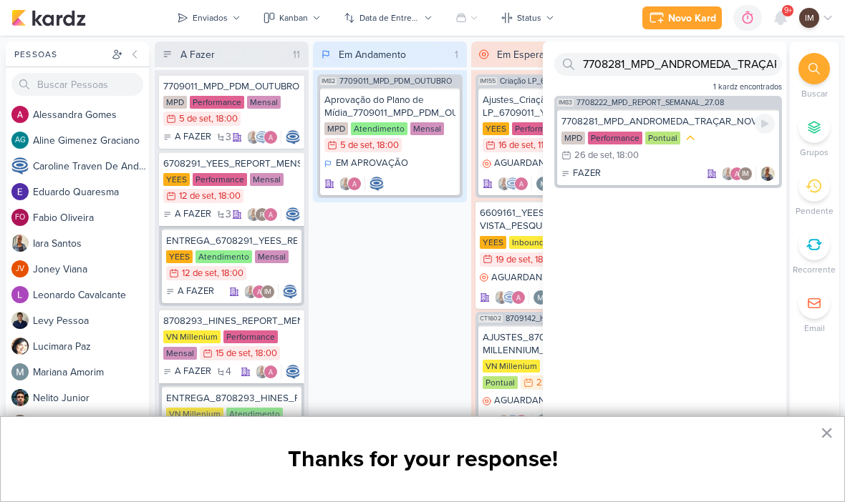
click at [689, 162] on div "MPD Performance Pontual 26/9 [DATE] 18:00" at bounding box center [667, 147] width 213 height 33
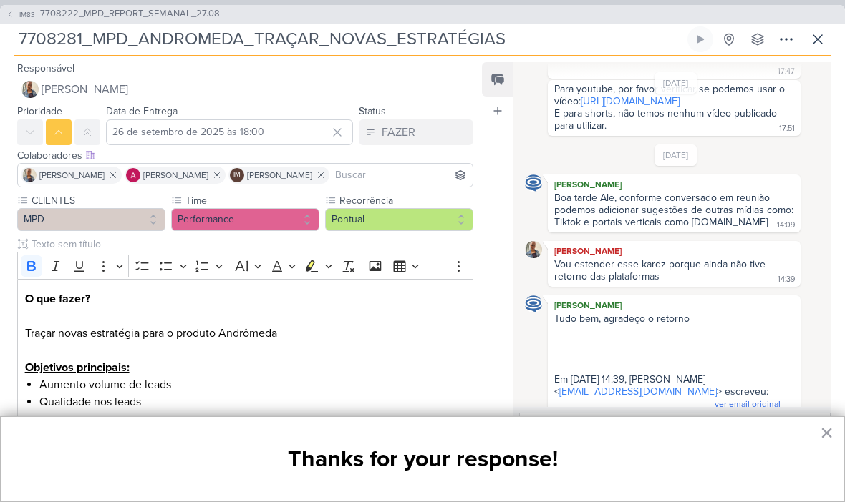
click at [814, 34] on icon at bounding box center [817, 39] width 17 height 17
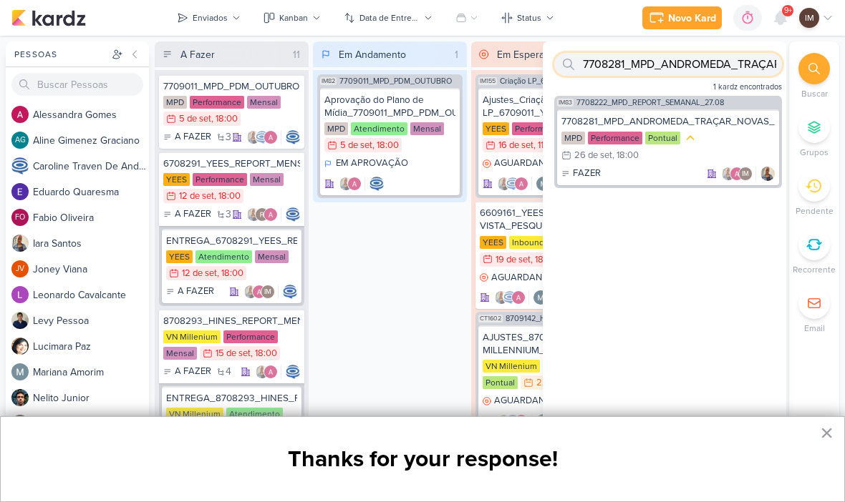
click at [724, 62] on input "7708281_MPD_ANDROMEDA_TRAÇAR_NOVAS_ESTRATÉGIAS" at bounding box center [668, 64] width 228 height 23
click at [725, 57] on input "7708281_MPD_ANDROMEDA_TRAÇAR_NOVAS_ESTRATÉGIAS" at bounding box center [668, 64] width 228 height 23
click at [728, 59] on input "7708281_MPD_ANDROMEDA_TRAÇAR_NOVAS_ESTRATÉGIAS" at bounding box center [668, 64] width 228 height 23
click at [639, 71] on input "7708281_MPD_ANDROMEDA_TRAÇAR_NOVAS_ESTRATÉGIAS" at bounding box center [668, 64] width 228 height 23
click at [636, 72] on input "7708281_MPD_ANDROMEDA_TRAÇAR_NOVAS_ESTRATÉGIAS" at bounding box center [668, 64] width 228 height 23
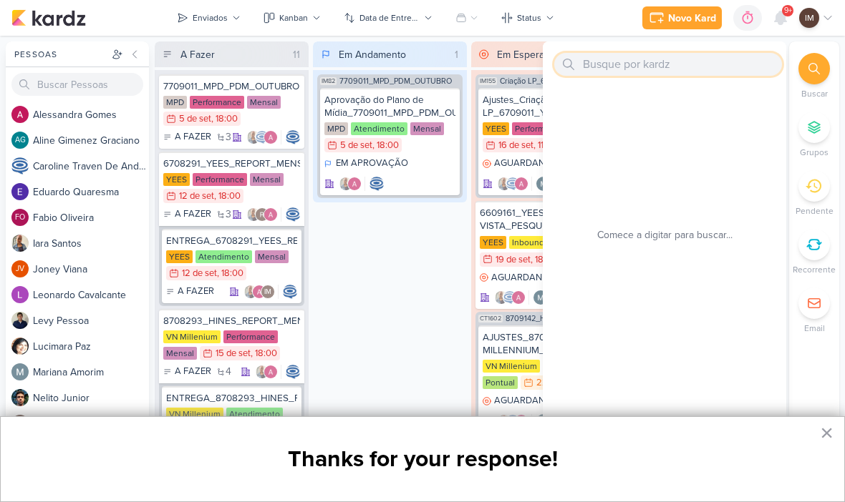
click at [585, 69] on input "text" at bounding box center [668, 64] width 228 height 23
paste input "6708283_YEES_IPA_CLUB_SUGESTÃO_NOVA_ESTRATÉGIA"
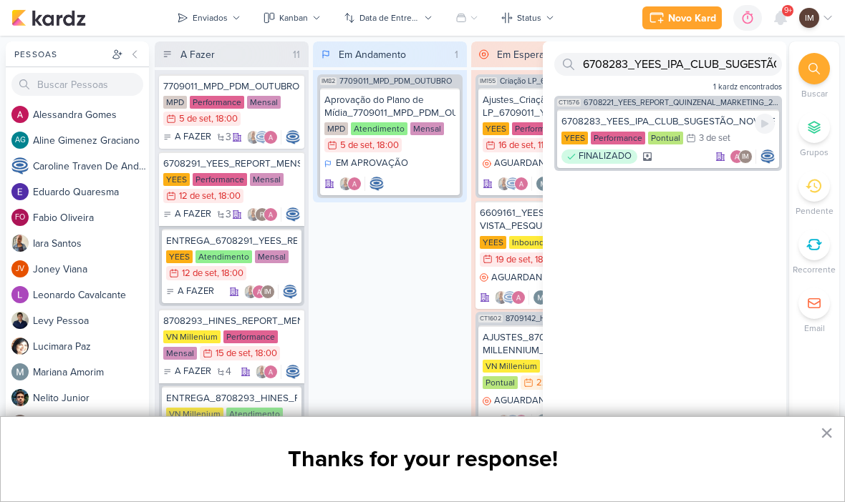
click at [689, 154] on div "FINALIZADO IM" at bounding box center [667, 157] width 213 height 14
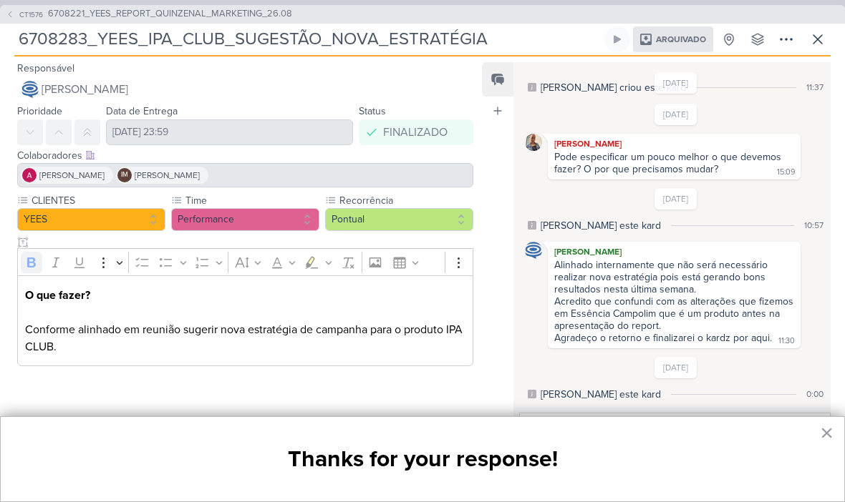
scroll to position [22, 0]
click at [797, 36] on button at bounding box center [786, 39] width 26 height 26
click at [827, 41] on button at bounding box center [817, 39] width 26 height 26
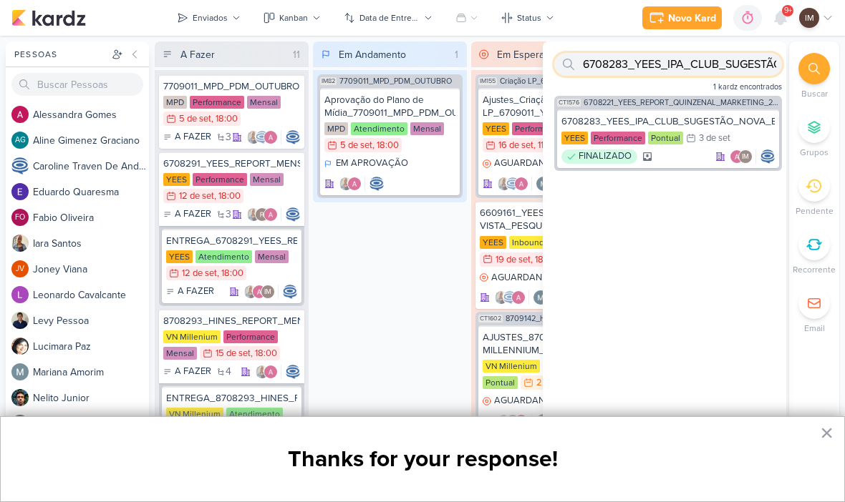
click at [753, 69] on input "6708283_YEES_IPA_CLUB_SUGESTÃO_NOVA_ESTRATÉGIA" at bounding box center [668, 64] width 228 height 23
click at [757, 72] on input "6708283_YEES_IPA_CLUB_SUGESTÃO_NOVA_ESTRATÉGIA" at bounding box center [668, 64] width 228 height 23
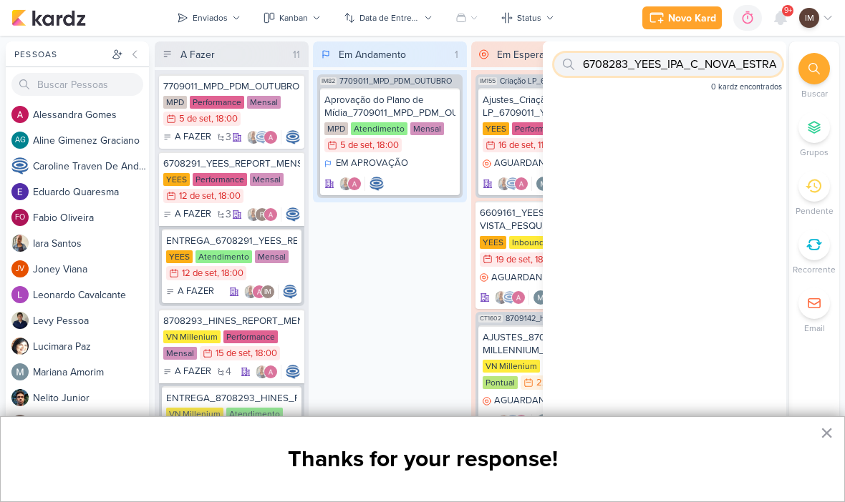
type input "6708283_YEES_IPA__NOVA_ESTRATÉGIA"
click at [699, 74] on input "6708283_YEES_IPA__NOVA_ESTRATÉGIA" at bounding box center [668, 64] width 228 height 23
click at [711, 62] on input "6708283_YEES_IPA__NOVA_ESTRATÉGIA" at bounding box center [668, 64] width 228 height 23
click at [707, 64] on input "6708283_YEES_IPA__NOVA_ESTRATÉGIA" at bounding box center [668, 64] width 228 height 23
click at [719, 55] on input "6708283_YEES_IPA__NOVA_ESTRATÉGIA" at bounding box center [668, 64] width 228 height 23
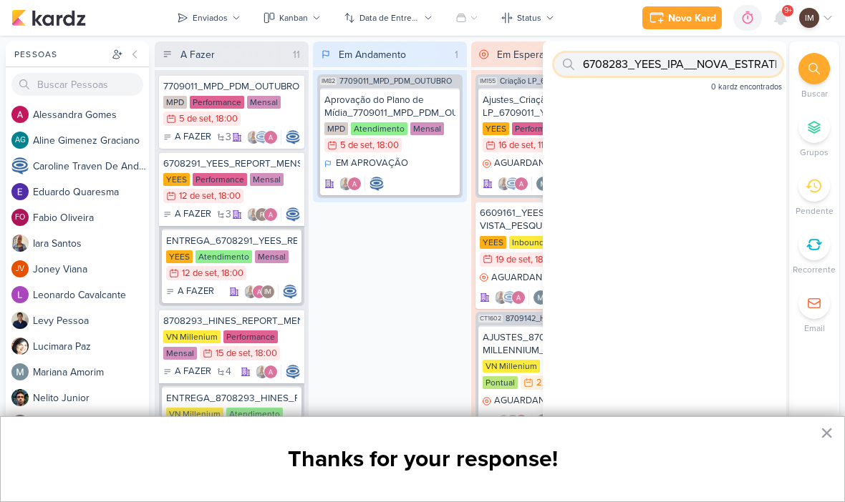
click at [677, 67] on input "6708283_YEES_IPA__NOVA_ESTRATÉGIA" at bounding box center [668, 64] width 228 height 23
click at [676, 70] on input "6708283_YEES_IPA__NOVA_ESTRATÉGIA" at bounding box center [668, 64] width 228 height 23
click at [679, 73] on input "6708283_YEES_IPA__NOVA_ESTRATÉGIA" at bounding box center [668, 64] width 228 height 23
click at [616, 59] on input "text" at bounding box center [668, 64] width 228 height 23
click at [620, 69] on input "text" at bounding box center [668, 64] width 228 height 23
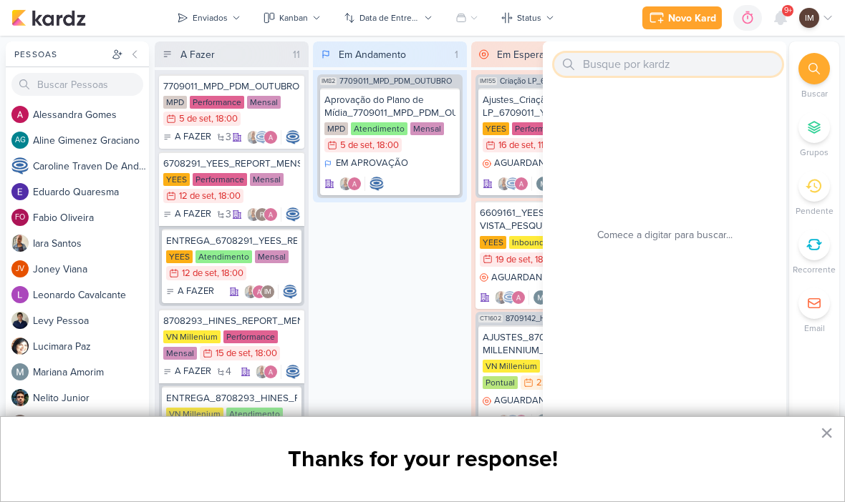
paste input "14708281_MAR INC_SUBLIME_JARDINS_PLANEJAMENTO ESTRATÉGICO"
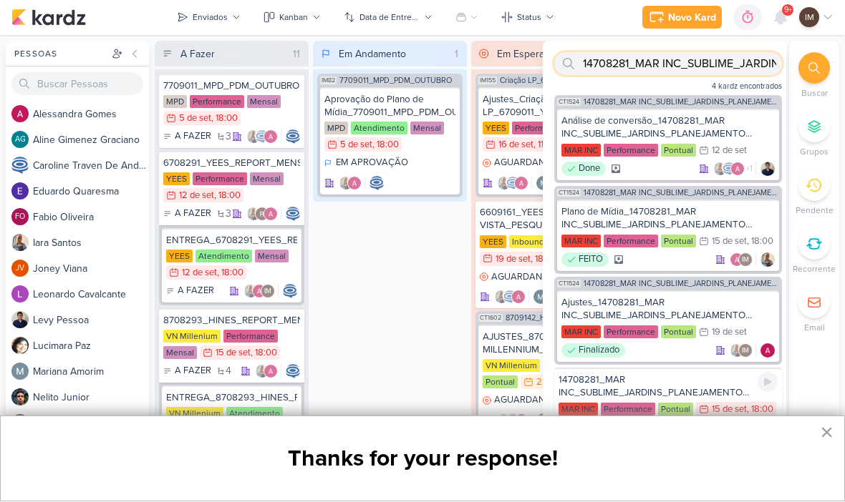
type input "14708281_MAR INC_SUBLIME_JARDINS_PLANEJAMENTO ESTRATÉGICO"
click at [663, 381] on div "14708281_MAR INC_SUBLIME_JARDINS_PLANEJAMENTO ESTRATÉGICO" at bounding box center [667, 387] width 219 height 26
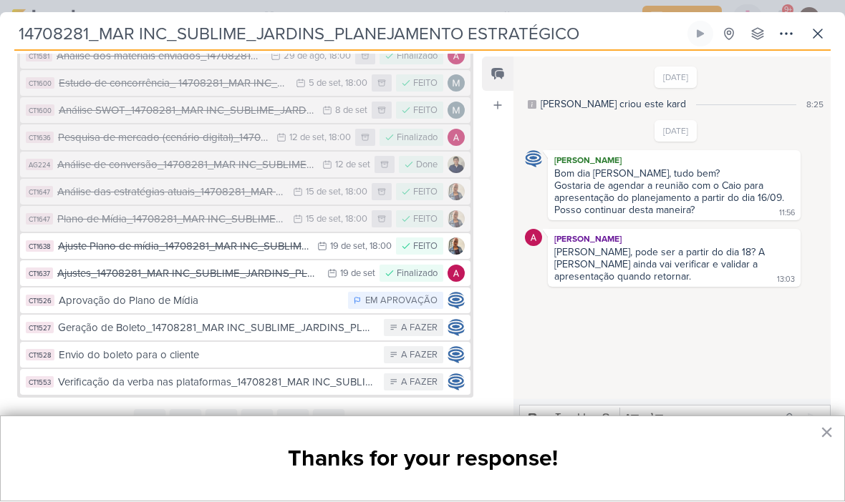
scroll to position [588, 0]
click at [275, 288] on button "CT1526 Aprovação do Plano de Mídia EM APROVAÇÃO" at bounding box center [245, 301] width 450 height 26
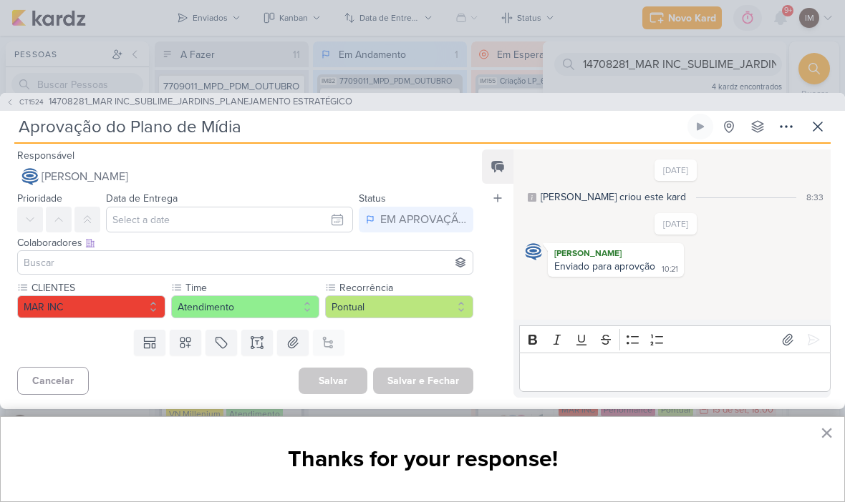
click at [820, 123] on icon at bounding box center [817, 126] width 9 height 9
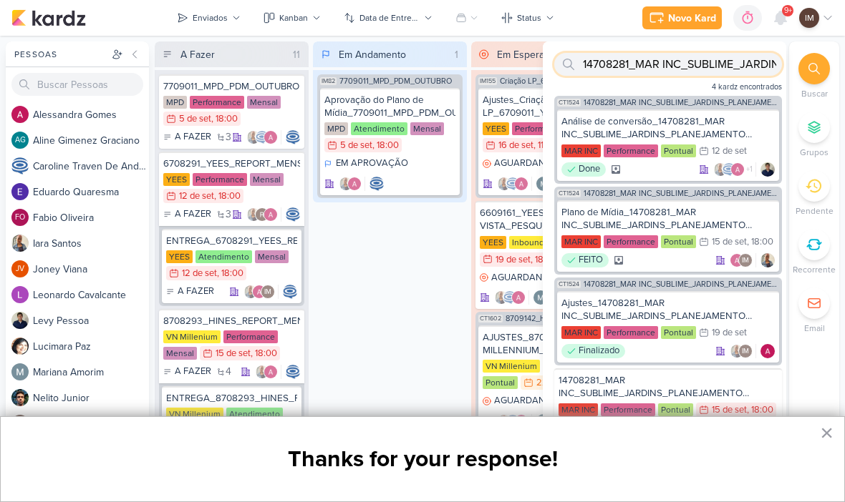
click at [734, 67] on input "14708281_MAR INC_SUBLIME_JARDINS_PLANEJAMENTO ESTRATÉGICO" at bounding box center [668, 64] width 228 height 23
click at [735, 67] on input "14708281_MAR INC_SUBLIME_JARDINS_PLANEJAMENTO ESTRATÉGICO" at bounding box center [668, 64] width 228 height 23
click at [665, 72] on input "14708281_MAR INC_SUBLIME_JARDINS_PLANEJAMENTO ESTRATÉGICO" at bounding box center [668, 64] width 228 height 23
click at [666, 73] on input "14708281_MAR INC_SUBLIME_JARDINS_PLANEJAMENTO ESTRATÉGICO" at bounding box center [668, 64] width 228 height 23
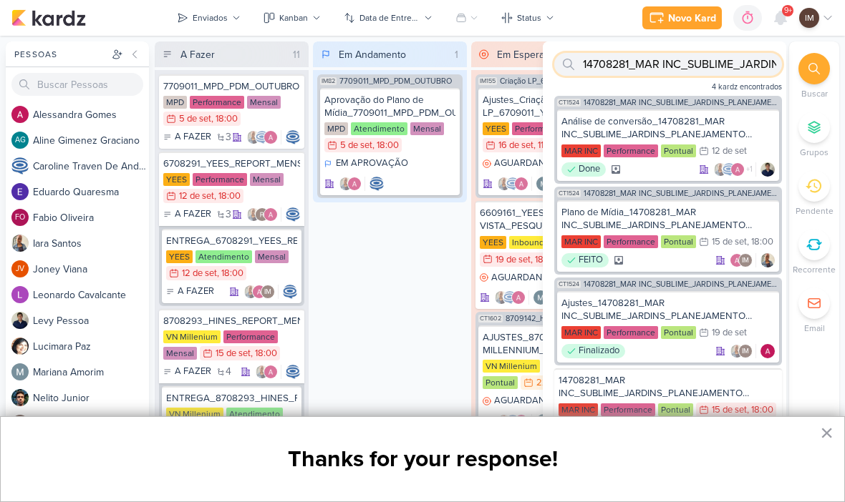
click at [665, 74] on input "14708281_MAR INC_SUBLIME_JARDINS_PLANEJAMENTO ESTRATÉGICO" at bounding box center [668, 64] width 228 height 23
click at [671, 73] on input "14708281_MAR INC_SUBLIME_JARDINS_PLANEJAMENTO ESTRATÉGICO" at bounding box center [668, 64] width 228 height 23
click at [736, 69] on input "14708281_MAR INC_SUBLIME_JARDINS_PLANEJAMENTO ESTRATÉGICO" at bounding box center [668, 64] width 228 height 23
click at [739, 65] on input "14708281_MAR INC_SUBLIME_JARDINS_PLANEJAMENTO ESTRATÉGICO" at bounding box center [668, 64] width 228 height 23
click at [745, 63] on input "14708281_MAR INC_SUBLIME_JARDINS_PLANEJAMENTO ESTRATÉGICO" at bounding box center [668, 64] width 228 height 23
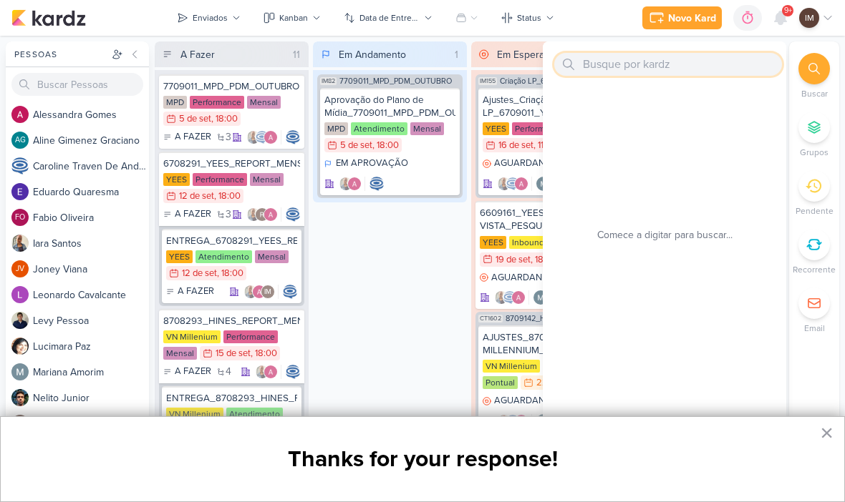
paste input "6708284_YEES_PDM_OUTUBRO"
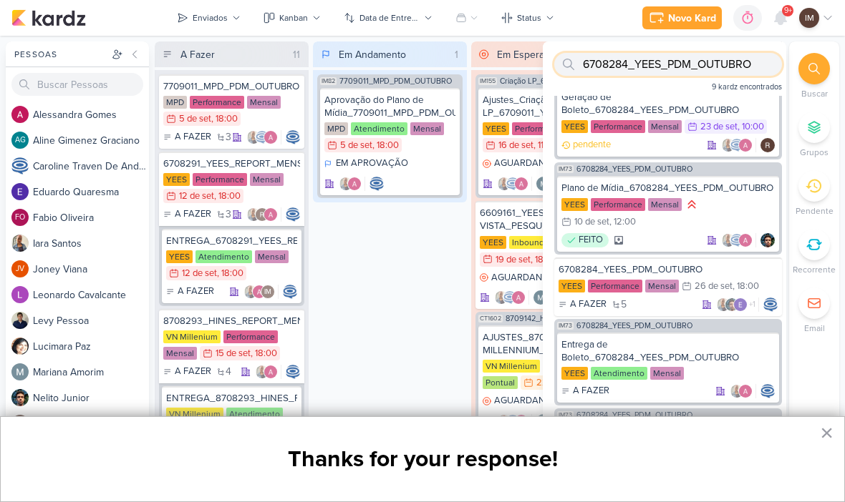
scroll to position [138, 0]
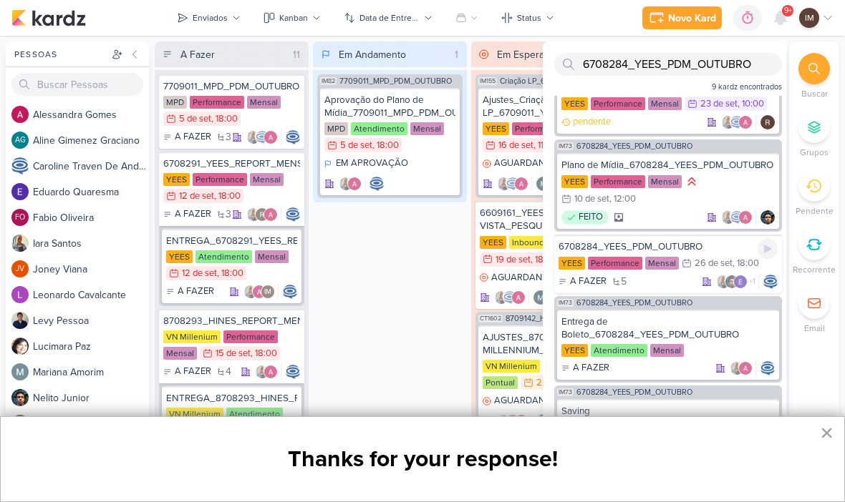
click at [708, 254] on div "6708284_YEES_PDM_OUTUBRO [GEOGRAPHIC_DATA] Performance Mensal 26/9 [DATE] 18:00…" at bounding box center [668, 264] width 228 height 59
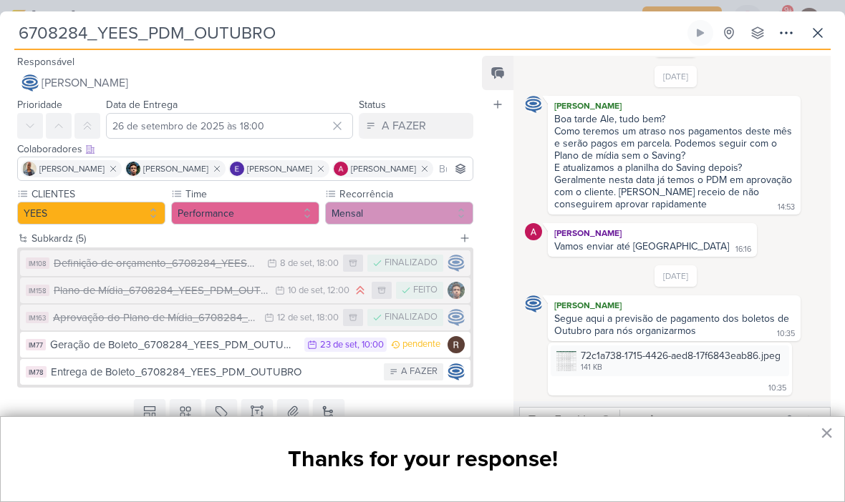
scroll to position [54, 0]
click at [825, 36] on icon at bounding box center [817, 32] width 17 height 17
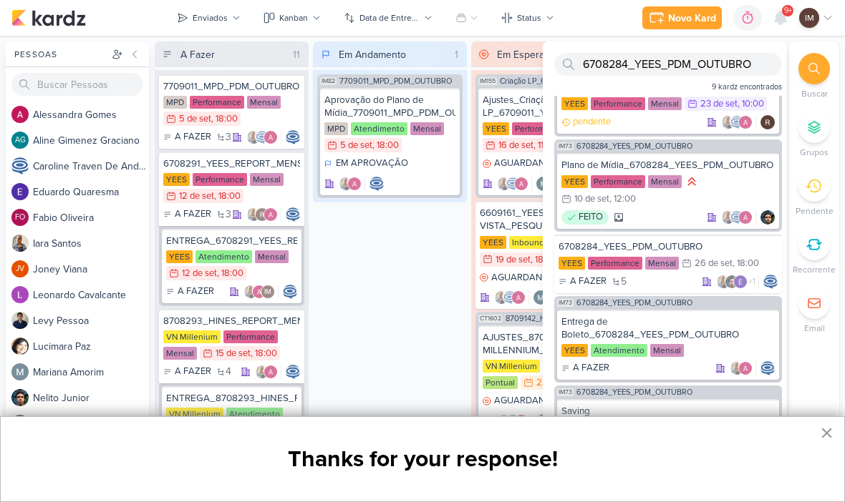
click at [822, 26] on div "IM" at bounding box center [816, 18] width 34 height 20
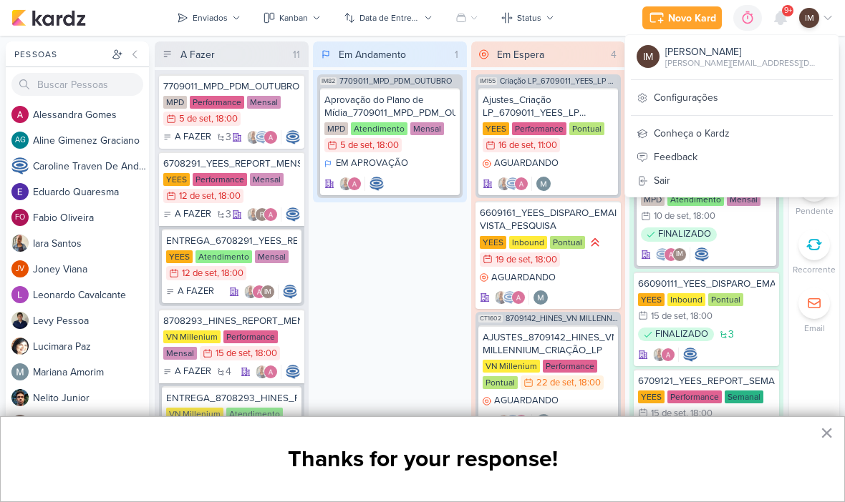
click at [616, 83] on span "Criação LP_6709011_YEES_LP MEETING_PARQUE [GEOGRAPHIC_DATA]" at bounding box center [559, 81] width 118 height 8
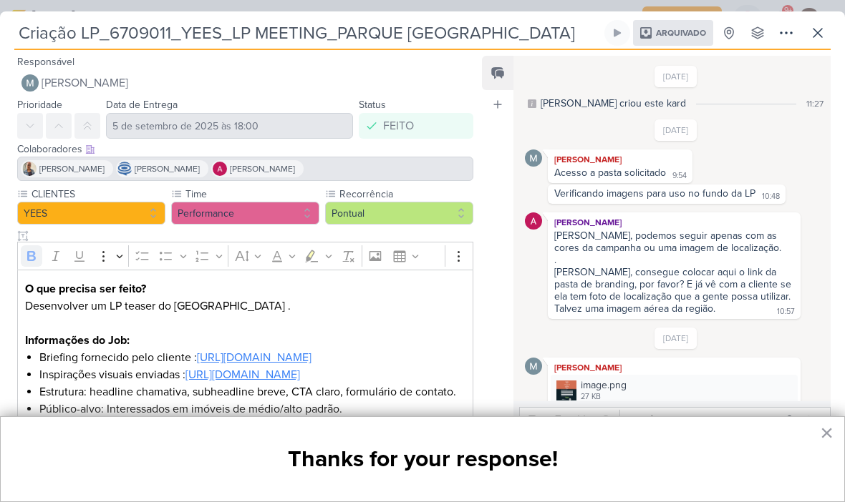
scroll to position [915, 0]
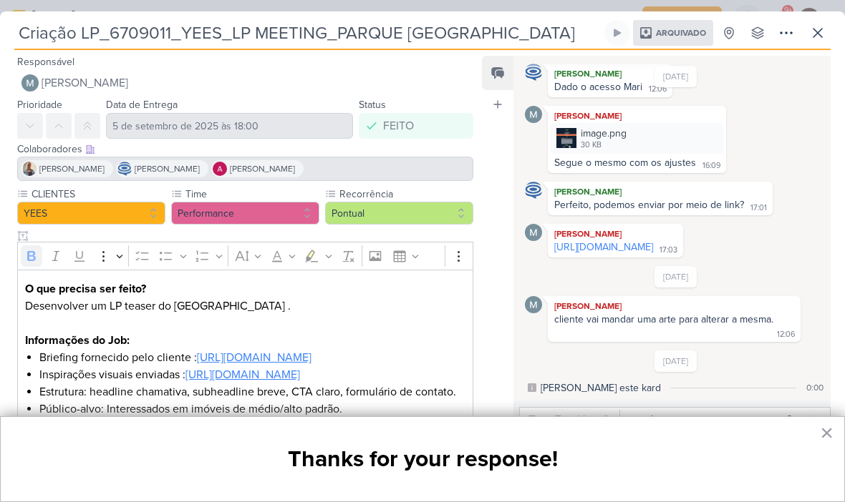
click at [809, 37] on icon at bounding box center [817, 32] width 17 height 17
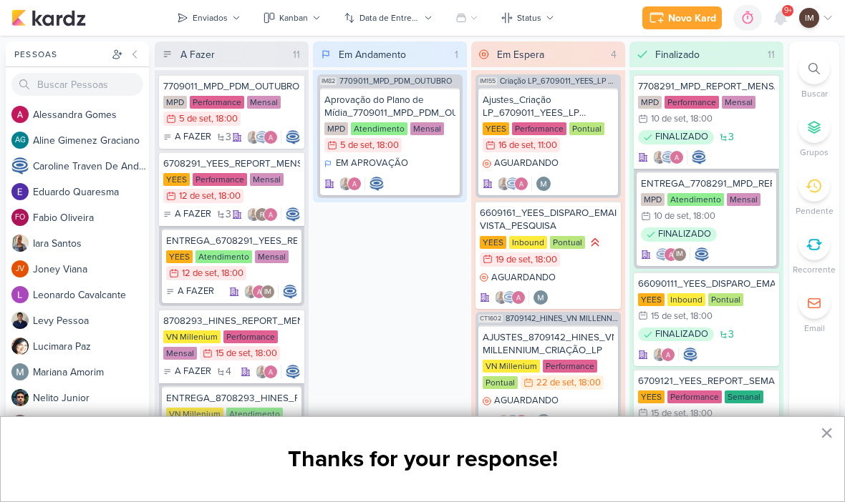
click at [820, 72] on div at bounding box center [813, 68] width 31 height 31
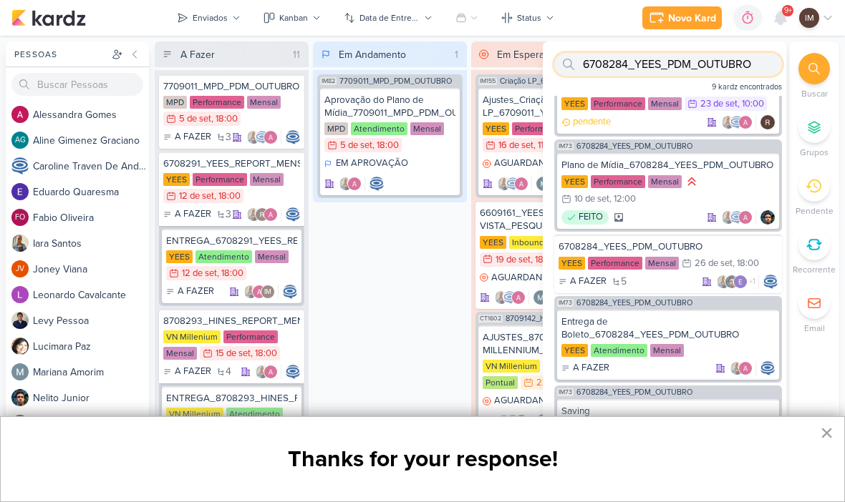
click at [765, 68] on input "6708284_YEES_PDM_OUTUBRO" at bounding box center [668, 64] width 228 height 23
click at [767, 75] on input "6708284_YEES_PDM_OUTUBRO" at bounding box center [668, 64] width 228 height 23
click at [757, 74] on input "6708284_YEES_PDM_OUTUBRO" at bounding box center [668, 64] width 228 height 23
type input "6"
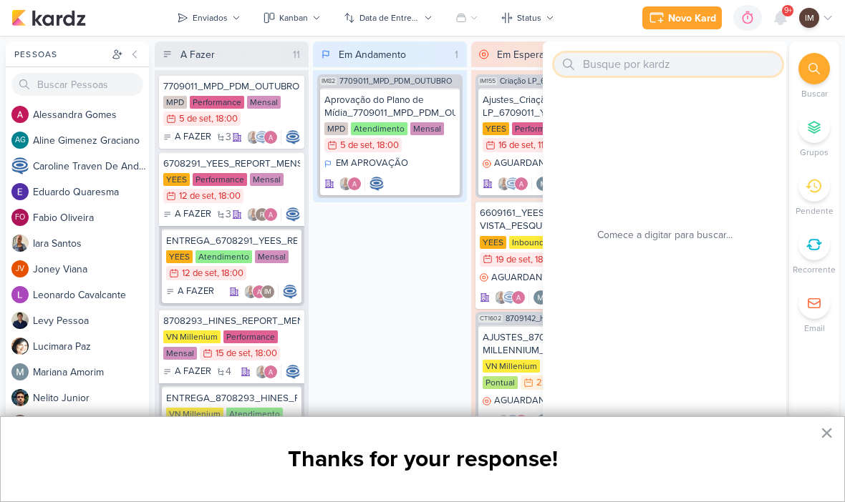
click at [592, 64] on input "text" at bounding box center [668, 64] width 228 height 23
paste input "7409121_MPD_MOST_DESDOBRAMENTO_CRIATIVOS"
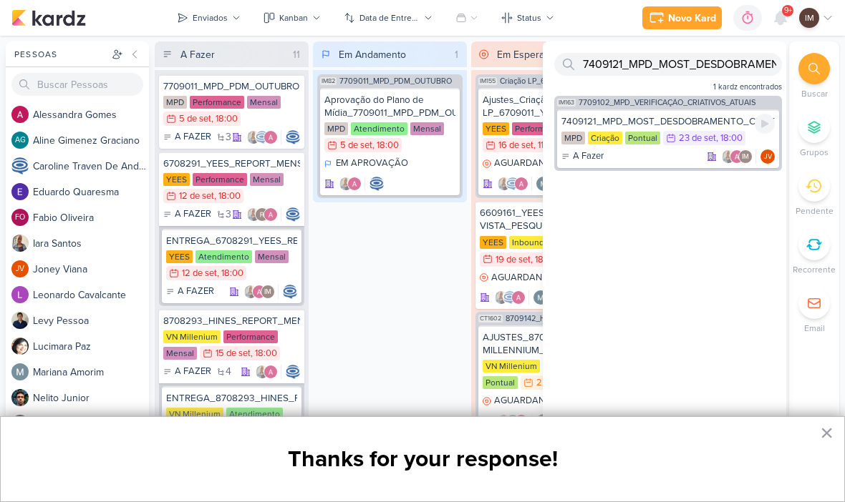
click at [669, 148] on div "7409121_MPD_MOST_DESDOBRAMENTO_CRIATIVOS MPD Criação Pontual 23/9 [DATE] 18:00 …" at bounding box center [668, 139] width 222 height 59
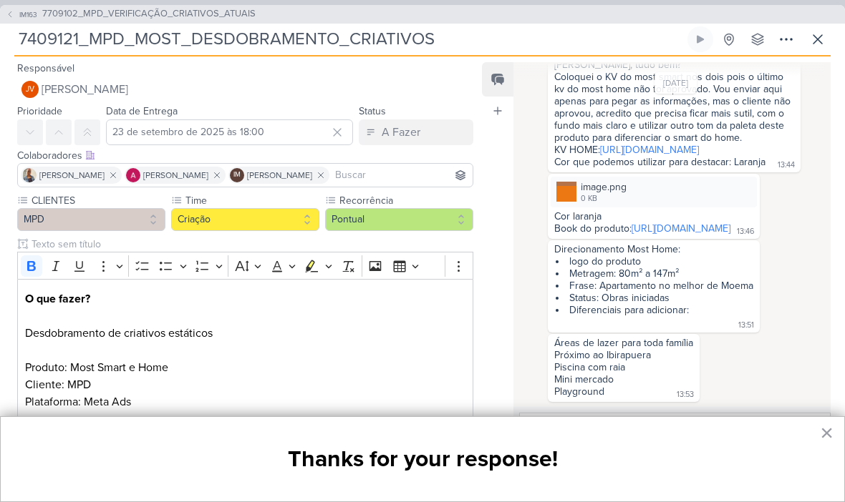
scroll to position [532, 0]
click at [822, 47] on icon at bounding box center [817, 39] width 17 height 17
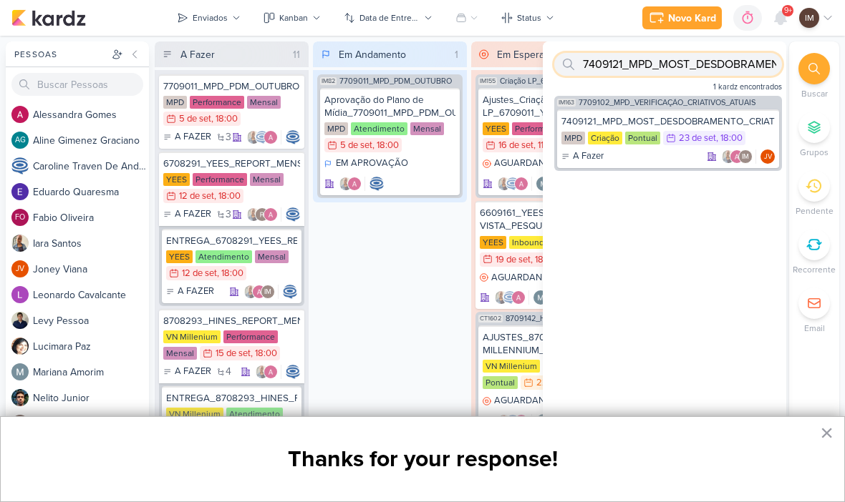
click at [728, 73] on input "7409121_MPD_MOST_DESDOBRAMENTO_CRIATIVOS" at bounding box center [668, 64] width 228 height 23
click at [733, 69] on input "7409121_MPD_MOST_DESDOBRAMENTO_CRIATIVOS" at bounding box center [668, 64] width 228 height 23
click at [738, 67] on input "7409121_MPD_MOST_DESDOBRAMENTO_CRIATIVOS" at bounding box center [668, 64] width 228 height 23
click at [731, 57] on input "7409121_MPD_MO_CRIATIVOS" at bounding box center [668, 64] width 228 height 23
click at [732, 54] on input "7409121_MPD_MO_CRIATIVOS" at bounding box center [668, 64] width 228 height 23
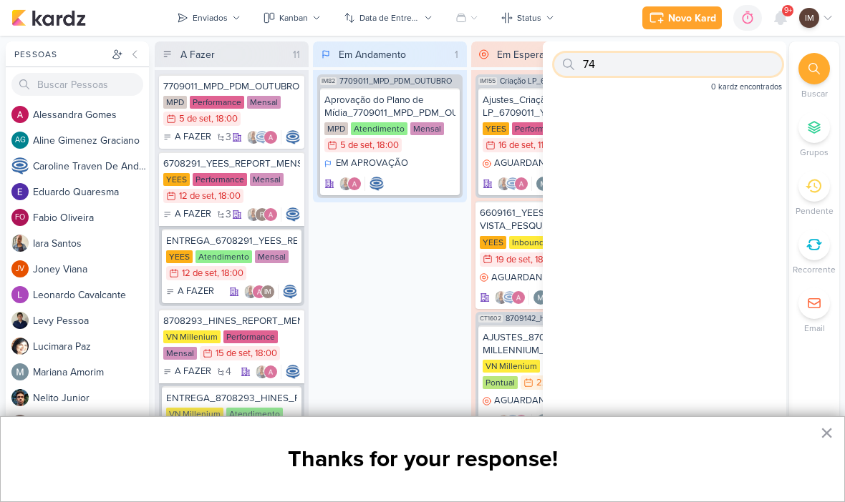
type input "7"
click at [599, 64] on input "text" at bounding box center [668, 64] width 228 height 23
paste input "8409121_HINES_VN MILLENNIUM_CRIAÇÃO_MOTION"
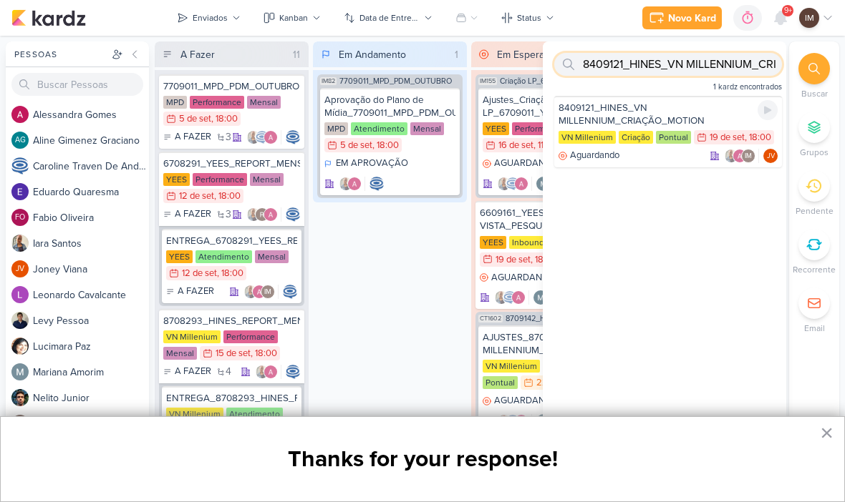
type input "8409121_HINES_VN MILLENNIUM_CRIAÇÃO_MOTION"
click at [699, 97] on div "8409121_HINES_VN MILLENNIUM_CRIAÇÃO_MOTION VN Millenium Criação Pontual 19/9 [D…" at bounding box center [668, 132] width 228 height 72
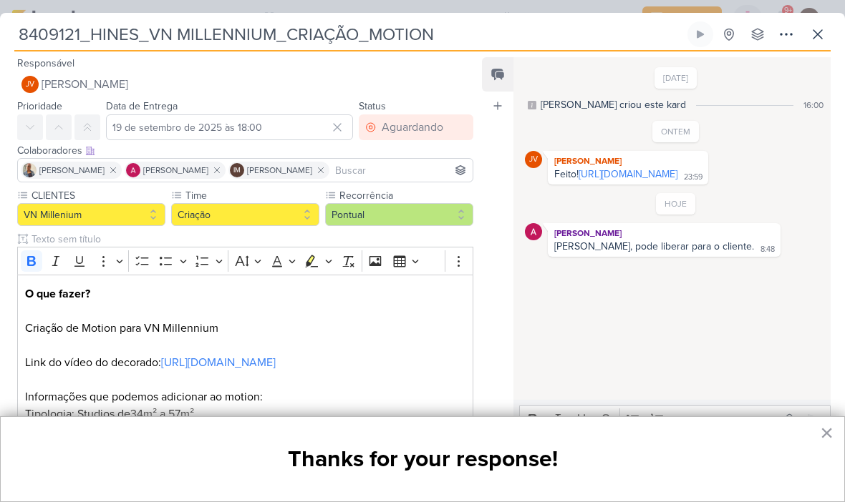
scroll to position [0, 0]
click at [817, 47] on button at bounding box center [817, 34] width 26 height 26
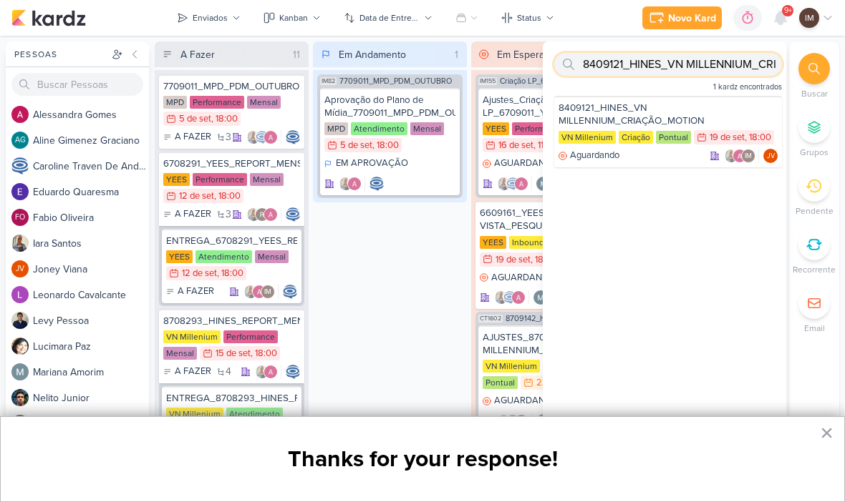
click at [729, 69] on input "8409121_HINES_VN MILLENNIUM_CRIAÇÃO_MOTION" at bounding box center [668, 64] width 228 height 23
click at [733, 66] on input "8409121_HINES_VN MILLENNIUM_CRIAÇÃO_MOTION" at bounding box center [668, 64] width 228 height 23
click at [730, 67] on input "8409121_HINES_VN MILLENNIUM_CRIAÇÃO_MOTION" at bounding box center [668, 64] width 228 height 23
click at [598, 57] on input "text" at bounding box center [668, 64] width 228 height 23
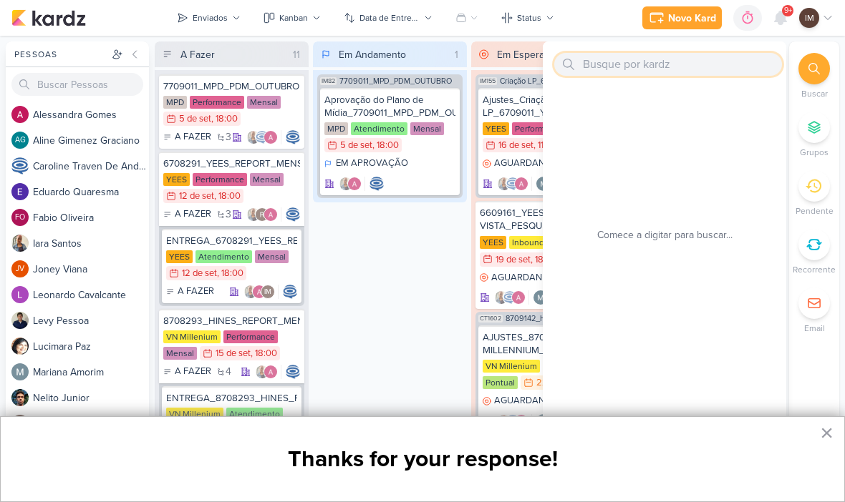
paste input "7409121_MPD_MOST_DESDOBRAMENTO_CRIATIVOS"
type input "7409121_MPD_MOST_DESDOBRAMENTO_CRIATIVOS"
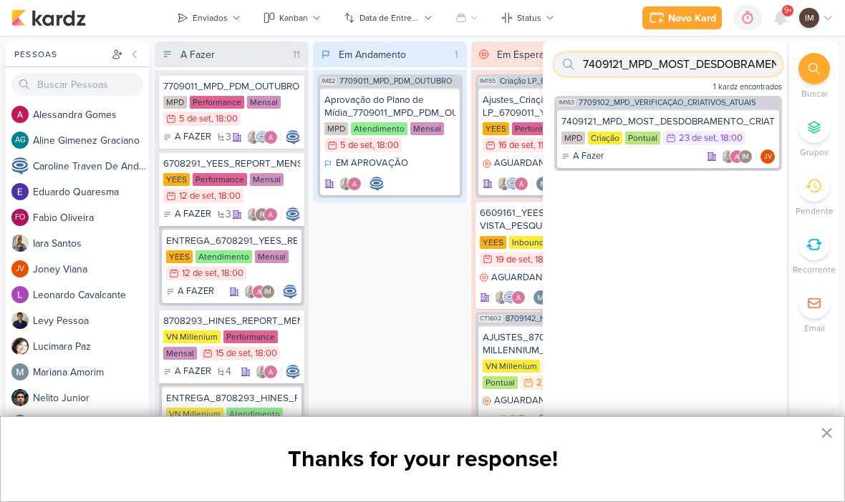
click at [737, 69] on input "7409121_MPD_MOST_DESDOBRAMENTO_CRIATIVOS" at bounding box center [668, 64] width 228 height 23
click at [738, 64] on input "7409121_MPD_MOST_DESDOBRAMENTO_CRIATIVOS" at bounding box center [668, 64] width 228 height 23
click at [605, 60] on input "text" at bounding box center [668, 64] width 228 height 23
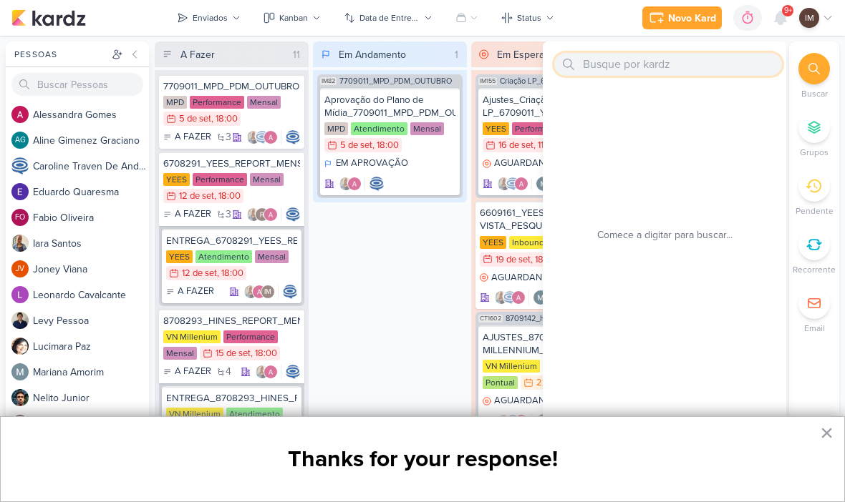
paste input "6709192_YEES_AJUSTES_LOGO_POPUP"
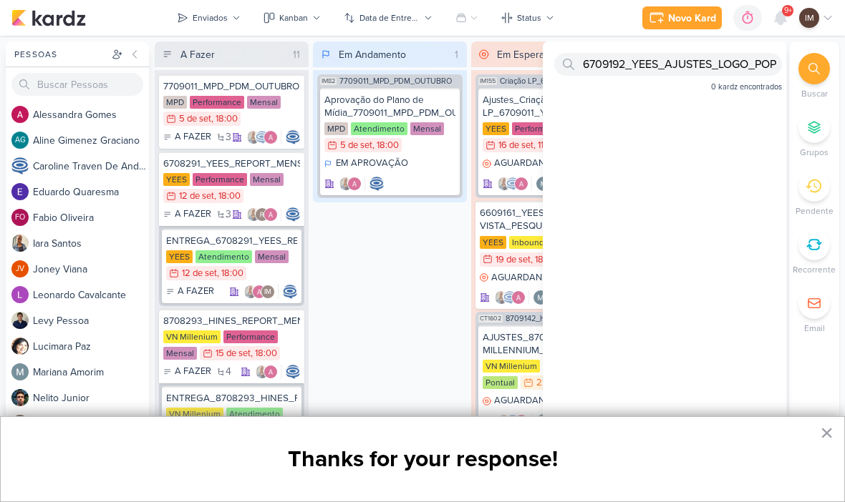
click at [211, 7] on button "Enviados" at bounding box center [208, 17] width 81 height 23
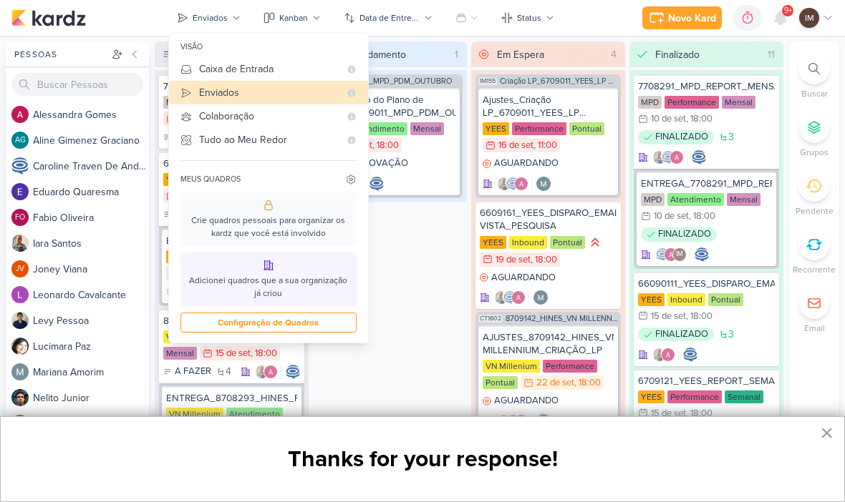
click at [340, 386] on div "Em Andamento 1 IM82 7709011_MPD_PDM_OUTUBRO Aprovação do Plano de Mídia_7709011…" at bounding box center [390, 269] width 154 height 455
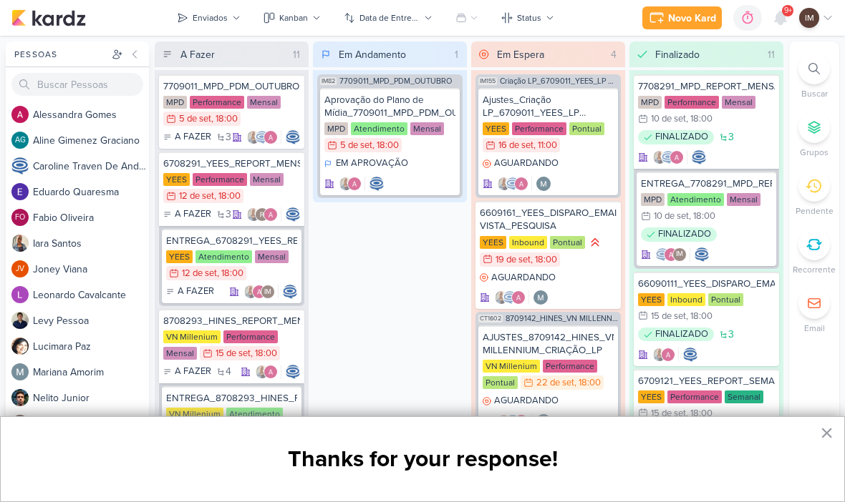
click at [780, 21] on icon at bounding box center [779, 17] width 11 height 13
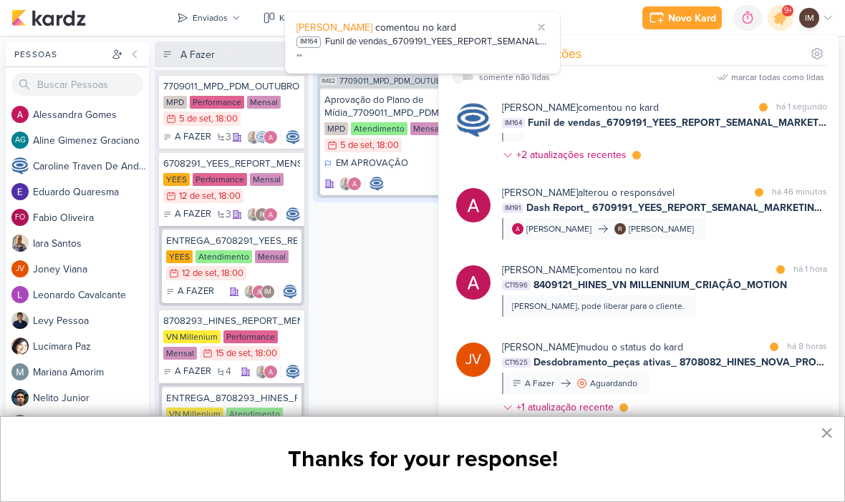
click at [398, 258] on div "Em Andamento 1 IM82 7709011_MPD_PDM_OUTUBRO Aprovação do Plano de Mídia_7709011…" at bounding box center [390, 269] width 154 height 455
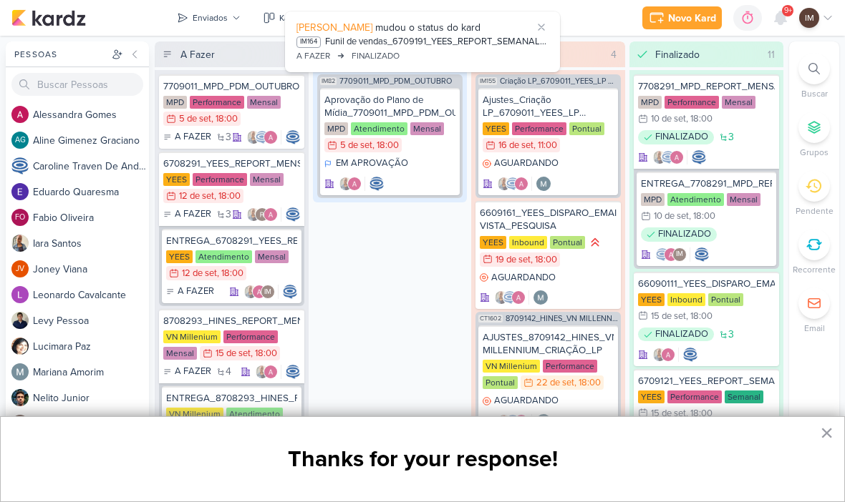
click at [699, 26] on button "Novo Kard" at bounding box center [681, 17] width 79 height 23
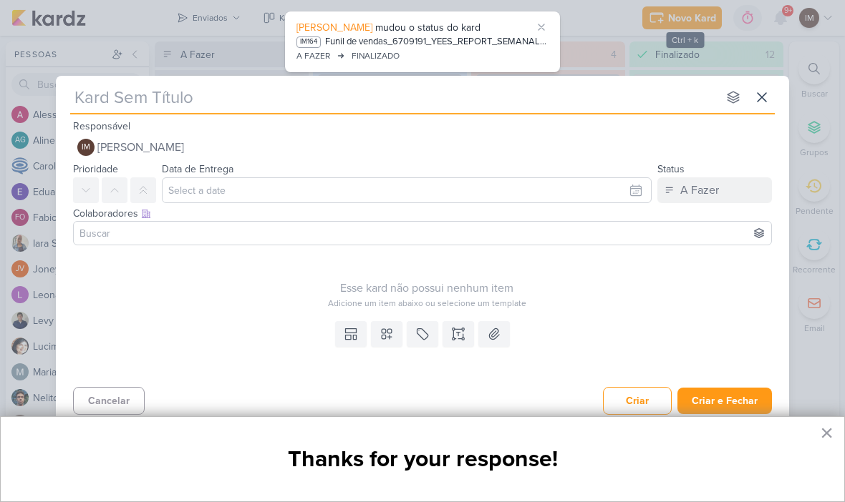
click at [757, 89] on icon at bounding box center [761, 97] width 17 height 17
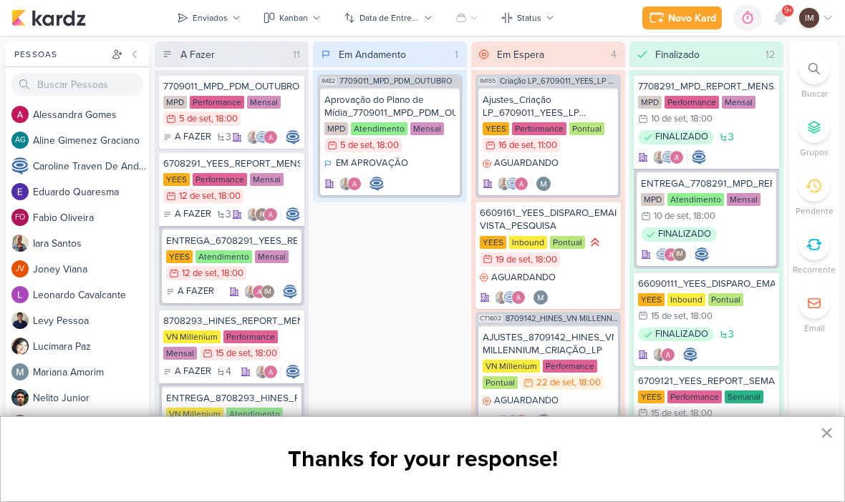
click at [810, 74] on icon at bounding box center [813, 68] width 11 height 11
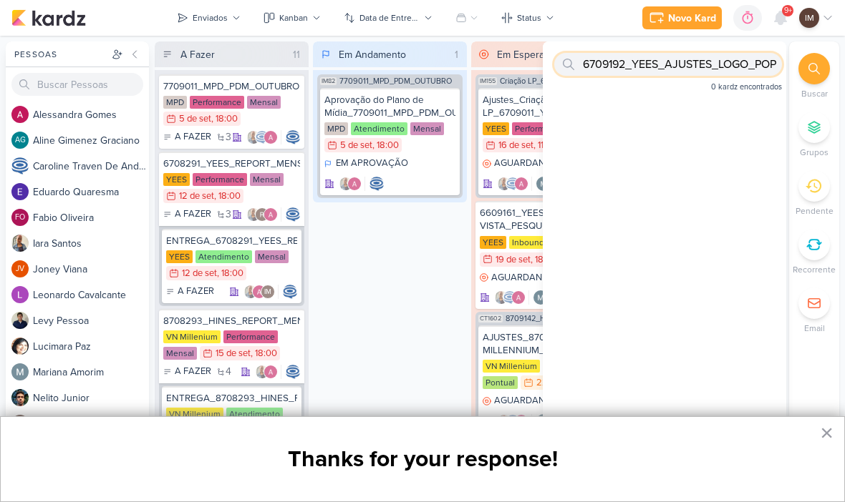
click at [698, 75] on input "6709192_YEES_AJUSTES_LOGO_POPUP" at bounding box center [668, 64] width 228 height 23
click at [709, 74] on input "6709192_YEES_AJUSTES_LOGO_POPUP" at bounding box center [668, 64] width 228 height 23
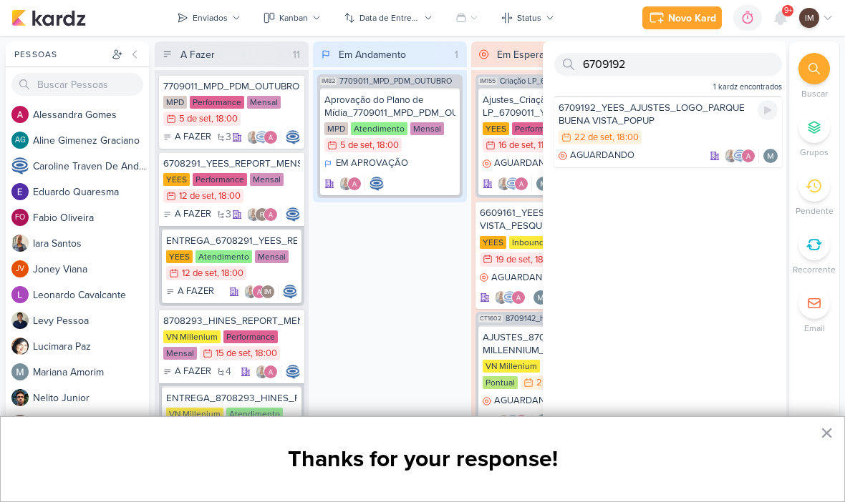
click at [686, 130] on div "22/9 [DATE] 18:00" at bounding box center [667, 138] width 219 height 16
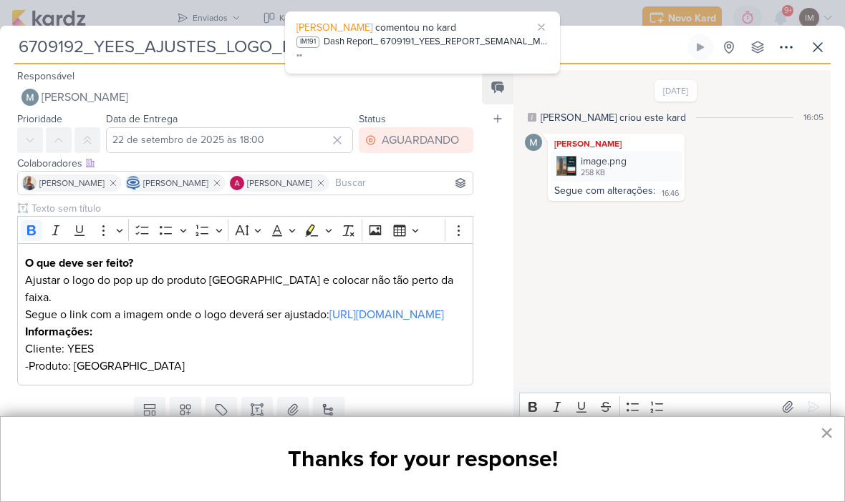
click at [542, 24] on icon at bounding box center [540, 26] width 11 height 11
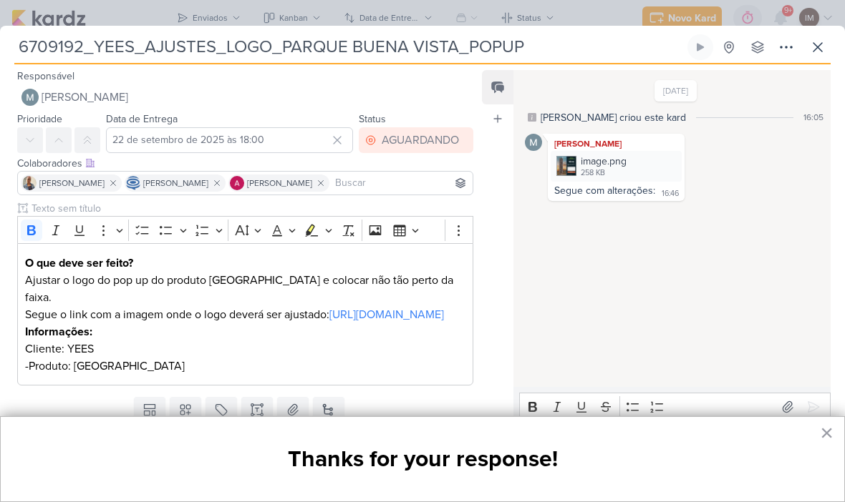
click at [821, 39] on icon at bounding box center [817, 47] width 17 height 17
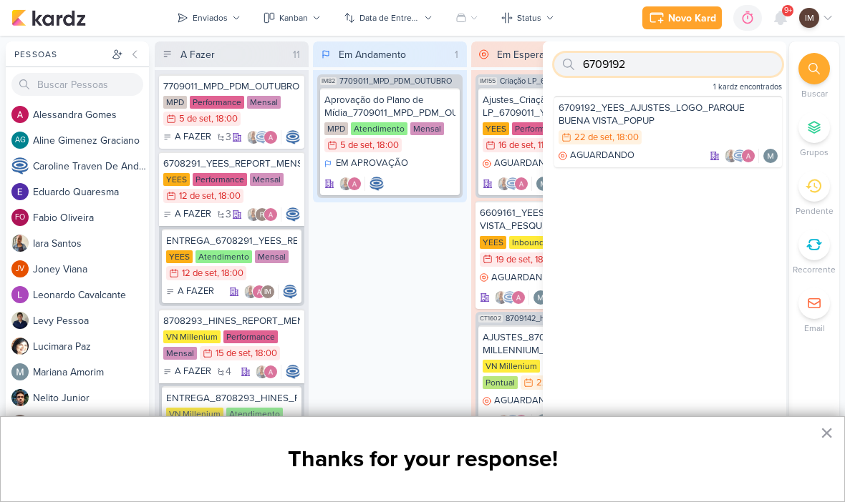
click at [729, 59] on input "6709192" at bounding box center [668, 64] width 228 height 23
click at [716, 69] on input "6709192" at bounding box center [668, 64] width 228 height 23
click at [719, 68] on input "6709192" at bounding box center [668, 64] width 228 height 23
type input "M"
click at [593, 62] on input "text" at bounding box center [668, 64] width 228 height 23
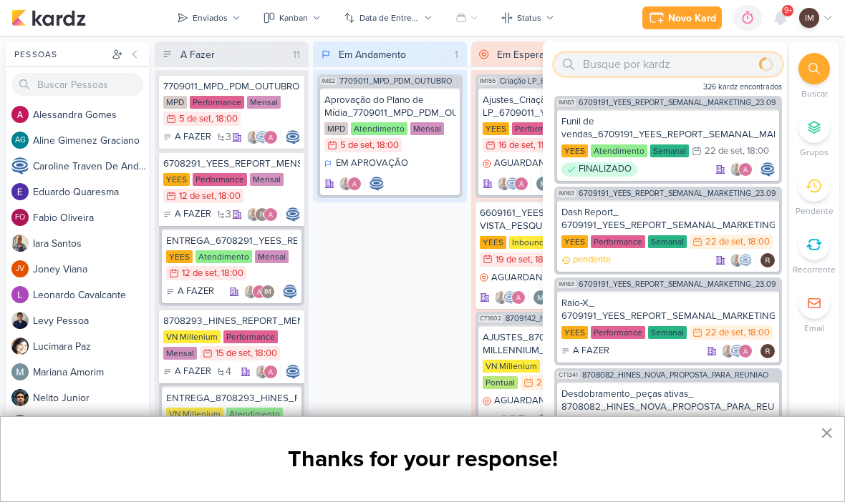
paste input "7409171_MPD_ANDROMEDA_DESDOBRAMENTO_PLANTAS"
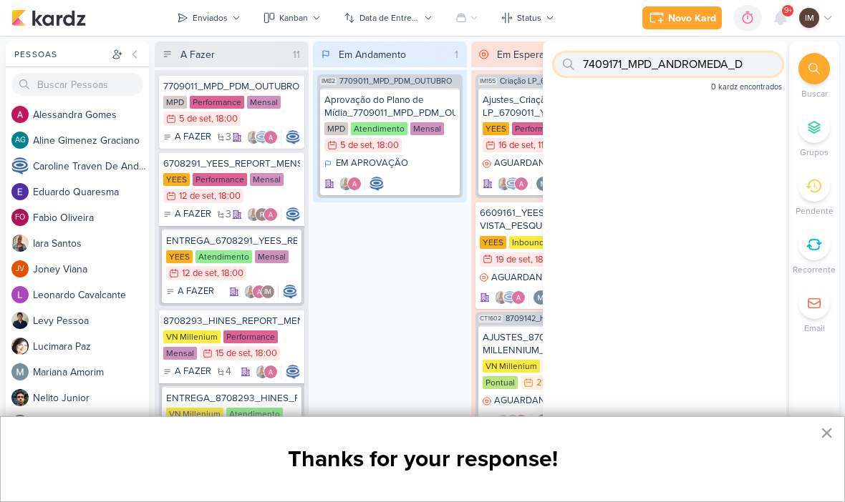
type input "7409171_MPD_ANDROMEDA_"
click at [615, 67] on input "text" at bounding box center [668, 64] width 228 height 23
paste input "7409171_MPD_ANDROMEDA_DESDOBRAMENTO_PLANTAS"
click at [603, 69] on input "7409171_MPD_ANDROMEDA_DESDOBRAMENTO_PLANTAS" at bounding box center [668, 64] width 228 height 23
type input "7"
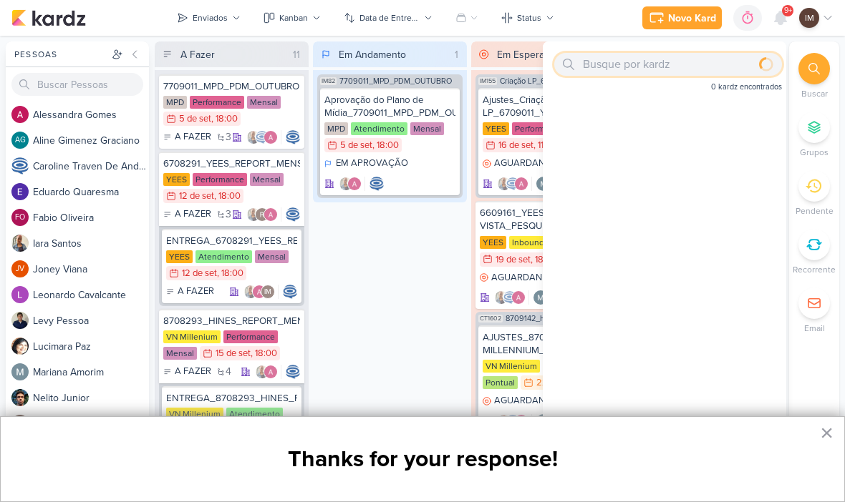
click at [613, 63] on input "text" at bounding box center [668, 64] width 228 height 23
paste input "8709151"
type input "8709151"
click at [710, 68] on input "8709151" at bounding box center [668, 64] width 228 height 23
click at [714, 67] on input "8709151" at bounding box center [668, 64] width 228 height 23
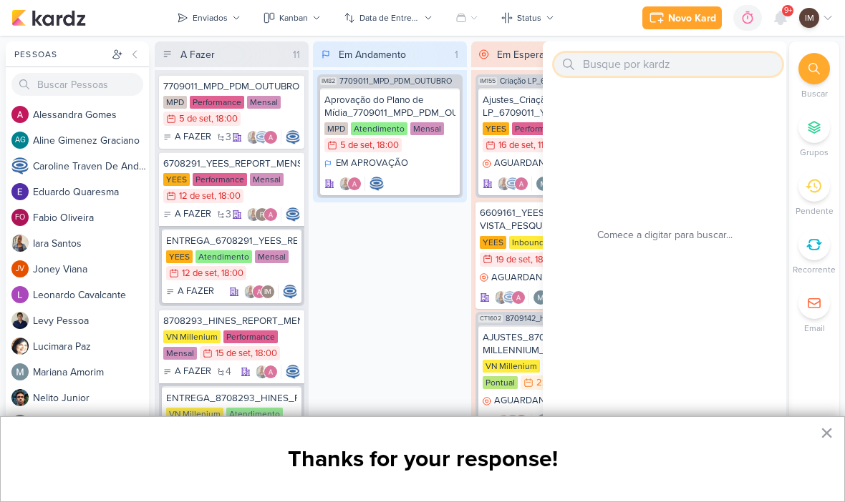
click at [598, 60] on input "text" at bounding box center [668, 64] width 228 height 23
paste input "7409172_MPD_ANDROMEDA_DESDOBRAMENTO_INSTITUCIONAL_LOCALIZAÇÃO"
type input "7409172"
click at [584, 67] on input "7409172" at bounding box center [668, 64] width 228 height 23
click at [585, 62] on input "7409172" at bounding box center [668, 64] width 228 height 23
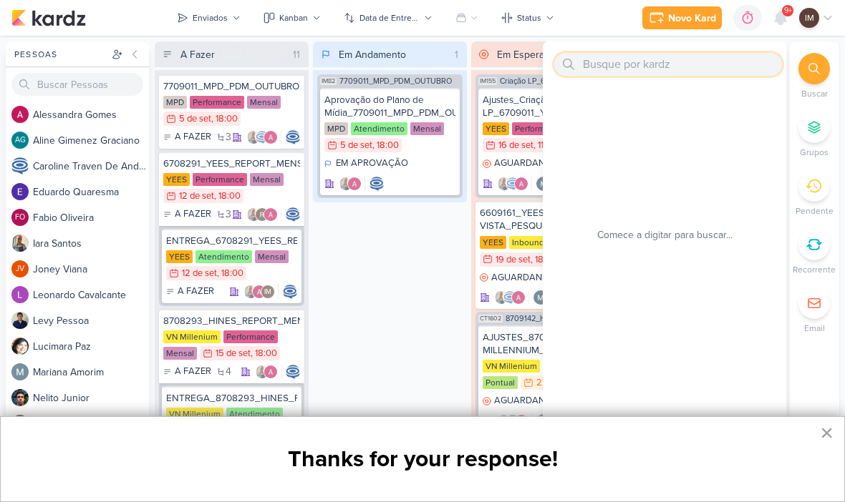
click at [605, 59] on input "text" at bounding box center [668, 64] width 228 height 23
paste input "6709192"
type input "6709192"
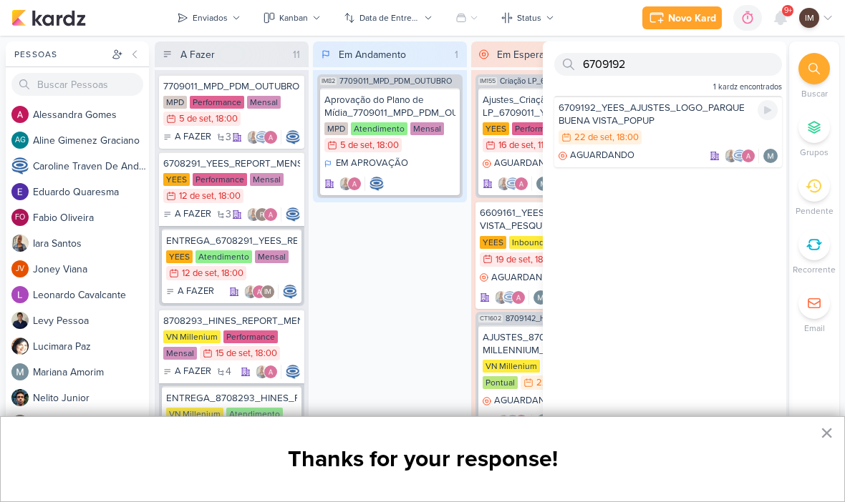
click at [668, 147] on div "6709192_YEES_AJUSTES_LOGO_PARQUE BUENA VISTA_POPUP 22/9 [DATE] 18:00 [GEOGRAPHI…" at bounding box center [668, 132] width 228 height 72
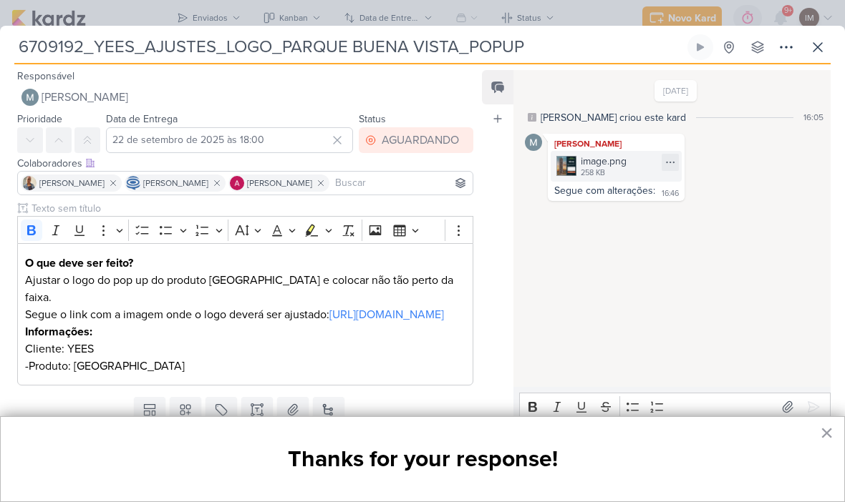
click at [634, 151] on div "image.png 258 KB" at bounding box center [615, 166] width 131 height 31
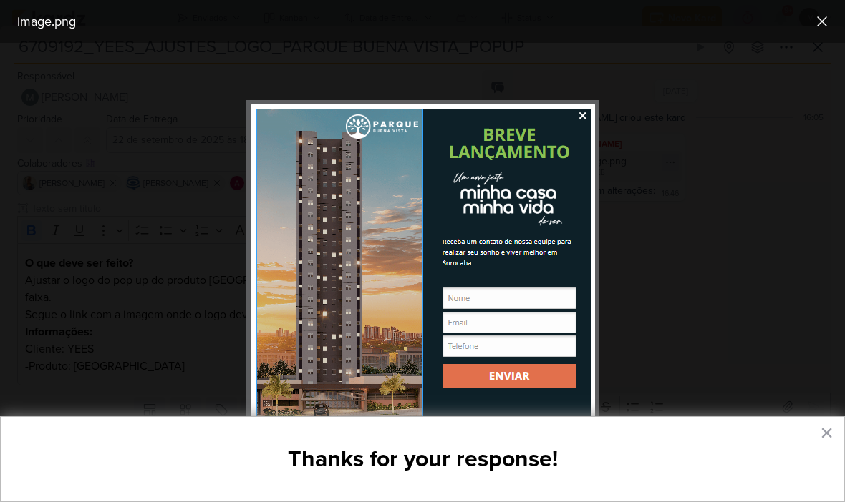
click at [584, 116] on img at bounding box center [422, 272] width 352 height 345
click at [825, 19] on icon at bounding box center [821, 21] width 9 height 9
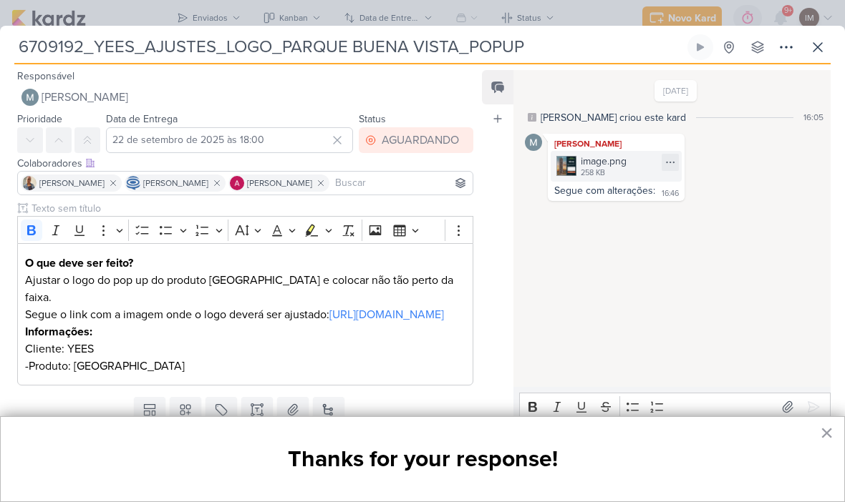
click at [623, 154] on div "image.png" at bounding box center [603, 161] width 46 height 15
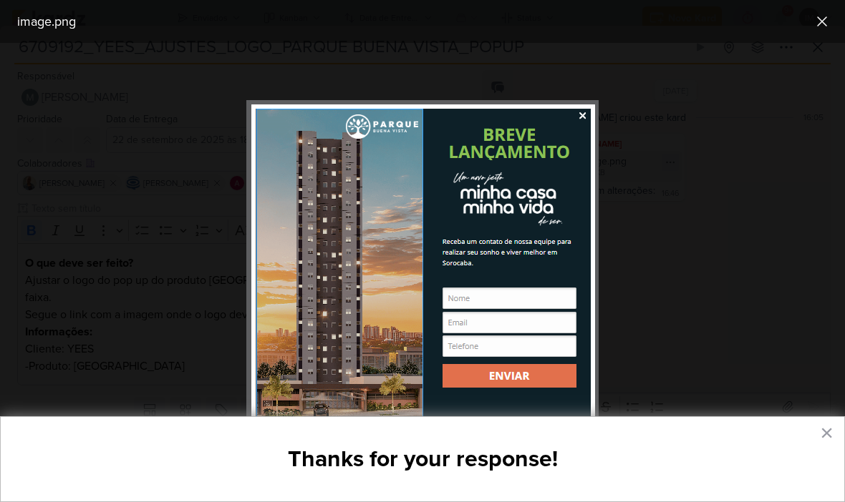
click at [817, 27] on icon at bounding box center [821, 21] width 17 height 17
